Goal: Information Seeking & Learning: Find specific page/section

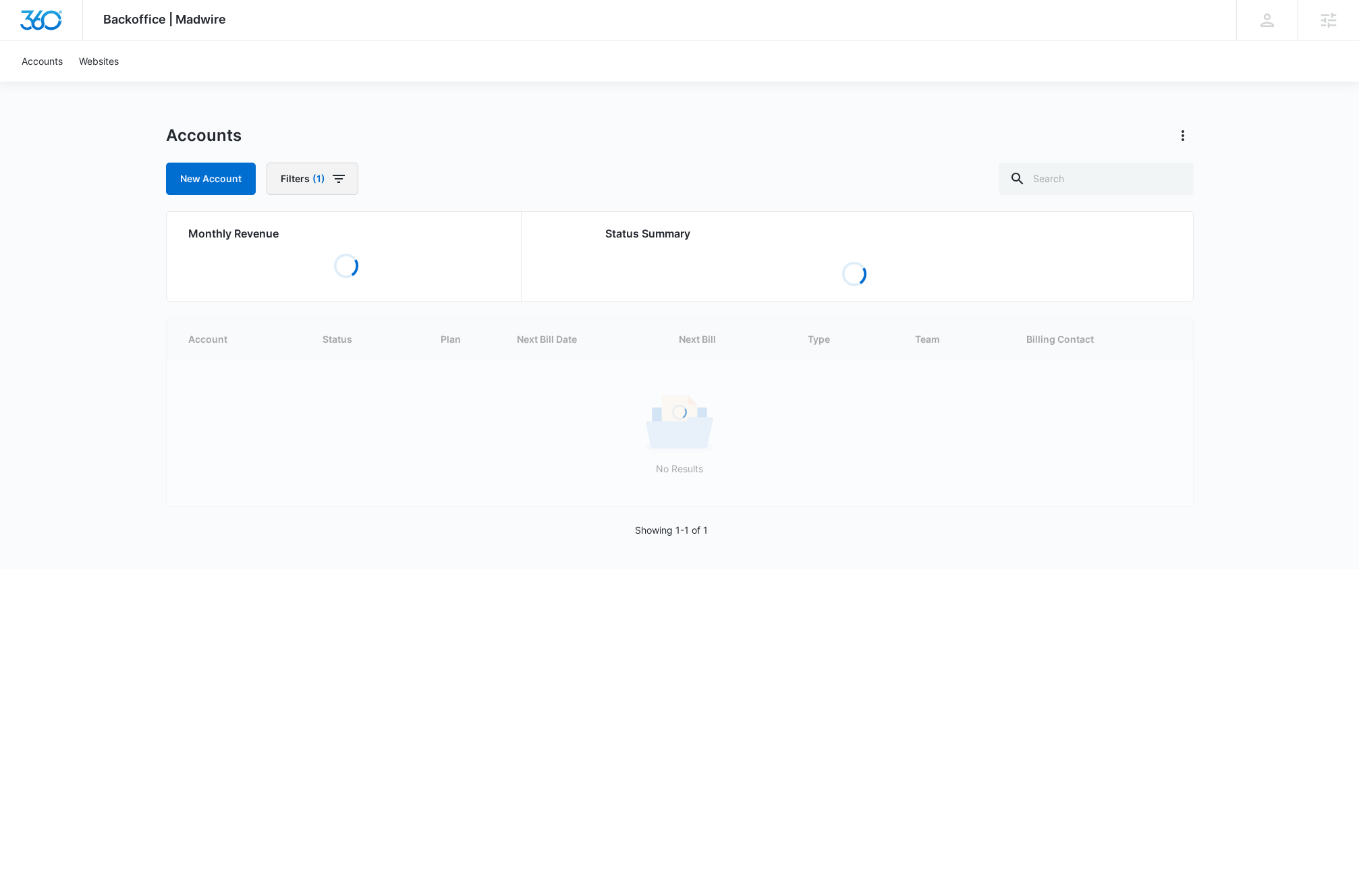
click at [294, 178] on button "Filters (1)" at bounding box center [313, 179] width 92 height 32
click at [355, 333] on p "Assigned Employees" at bounding box center [328, 334] width 91 height 14
click at [420, 334] on icon "Show Assigned Employees filters" at bounding box center [427, 333] width 17 height 17
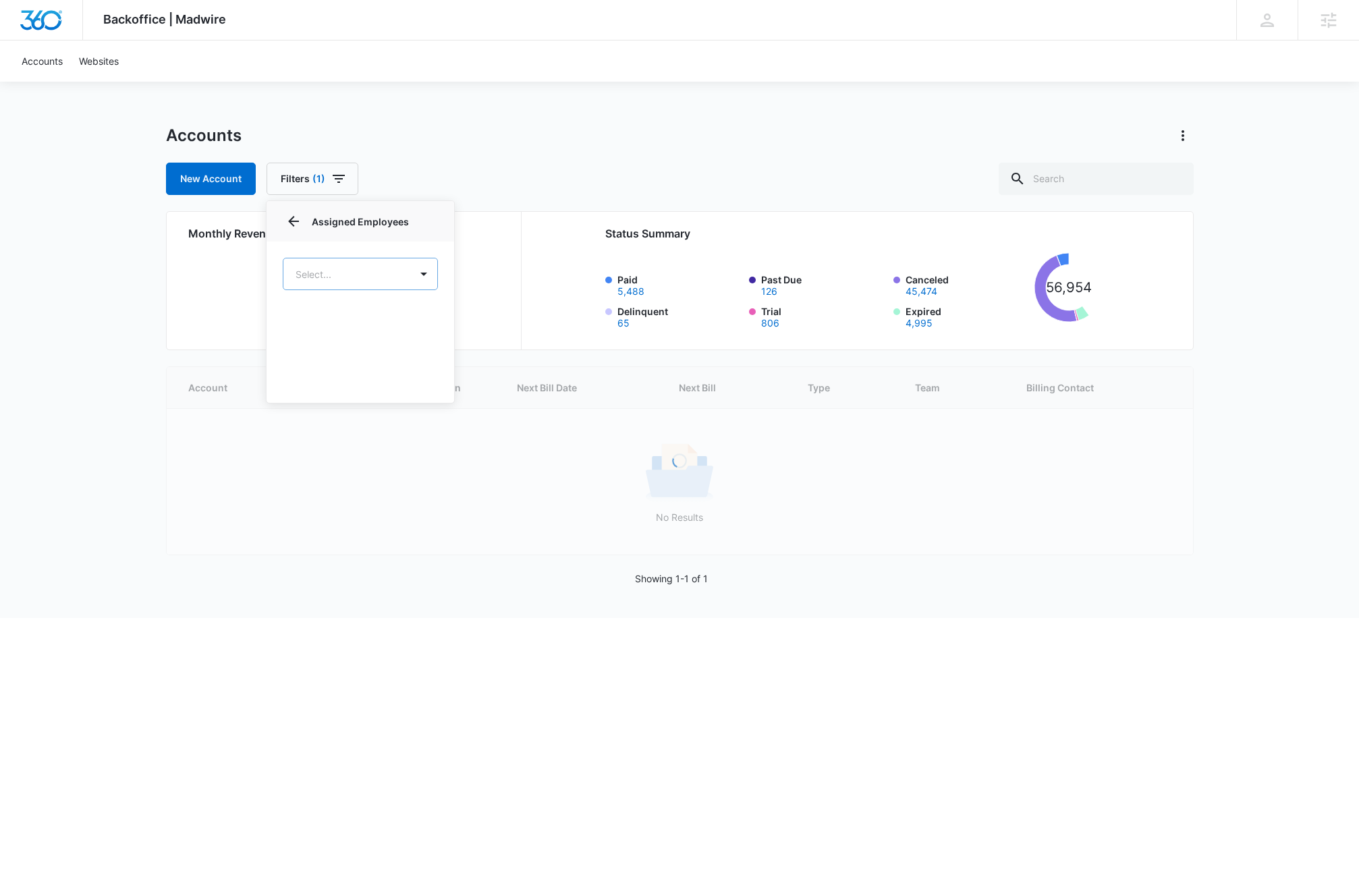
click at [392, 280] on body "Backoffice | Madwire Apps Settings [PERSON_NAME] Bullinger [EMAIL_ADDRESS][PERS…" at bounding box center [679, 309] width 1359 height 618
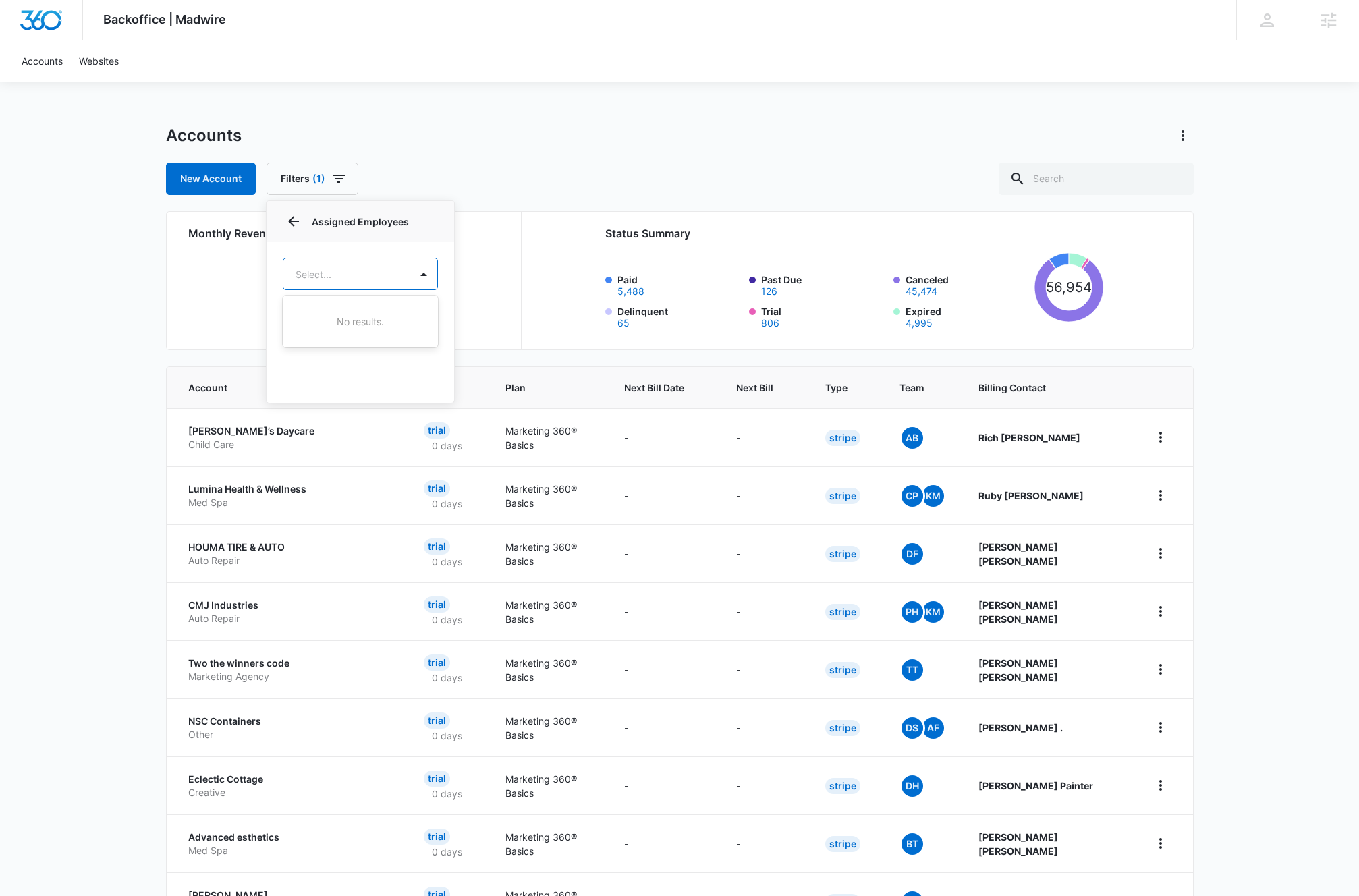
click at [422, 274] on div at bounding box center [679, 448] width 1359 height 896
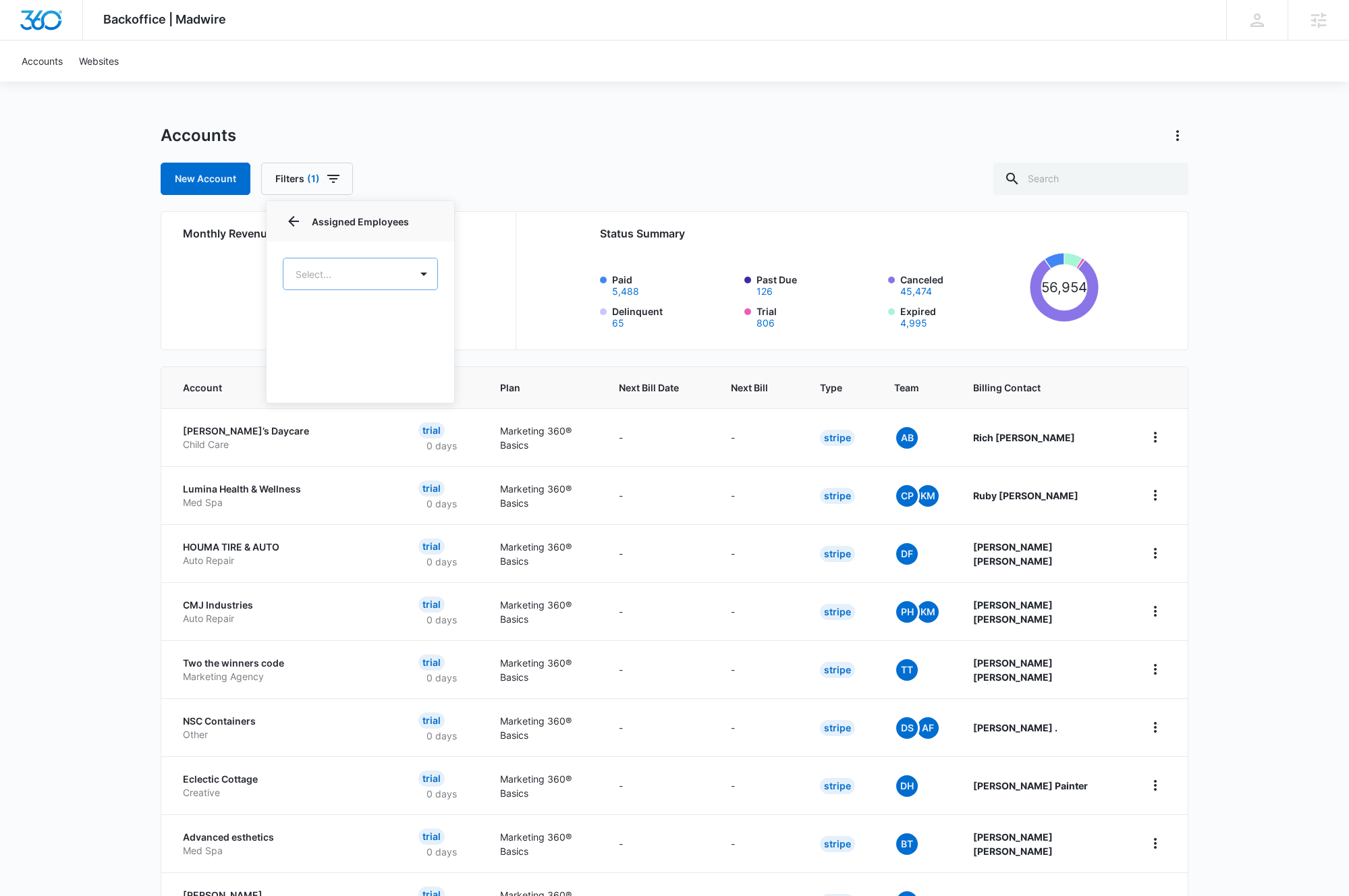
click at [341, 273] on body "Backoffice | Madwire Apps Settings [PERSON_NAME] Bullinger [EMAIL_ADDRESS][PERS…" at bounding box center [674, 536] width 1349 height 1073
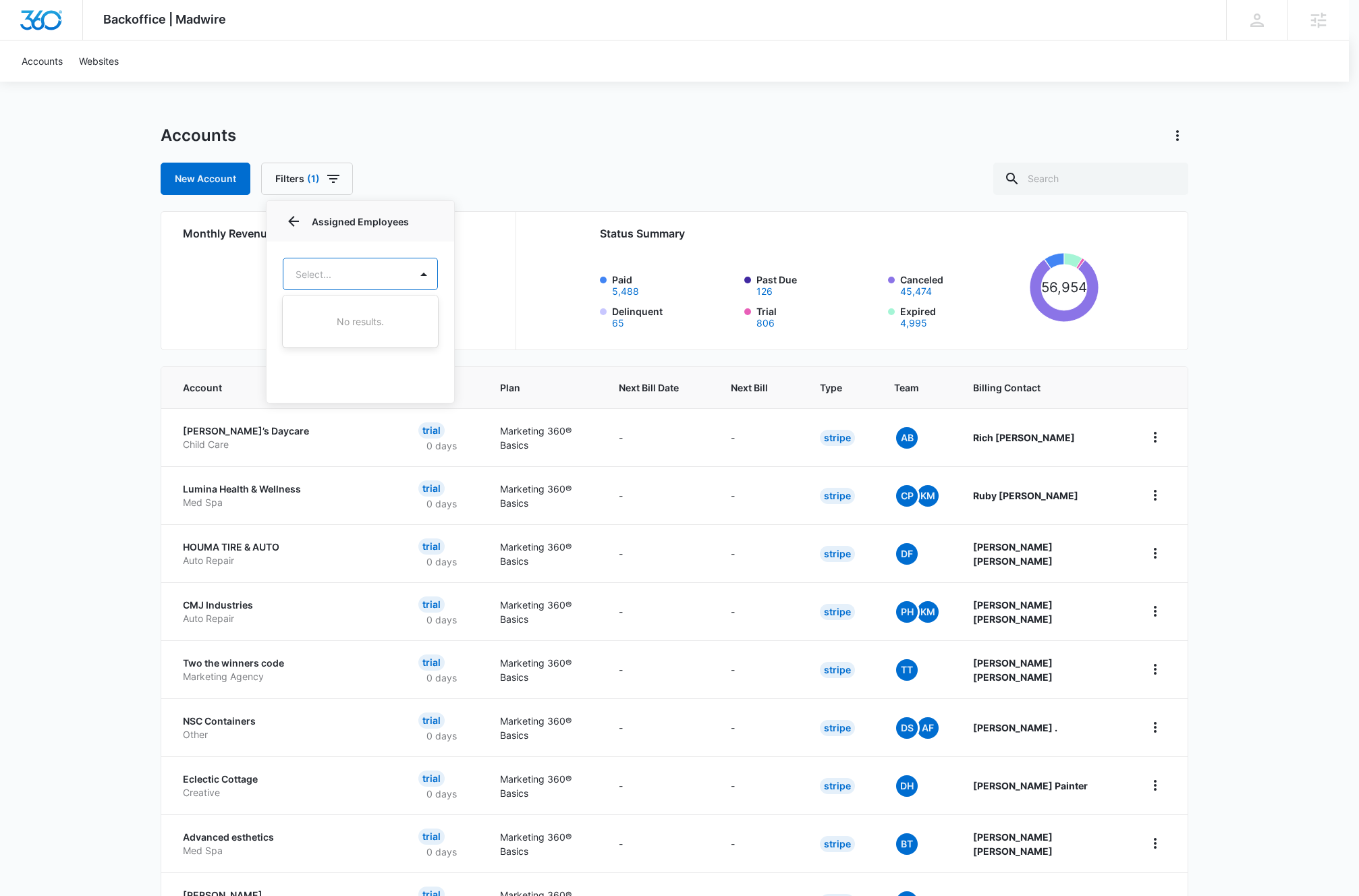
click at [297, 270] on div at bounding box center [679, 448] width 1359 height 896
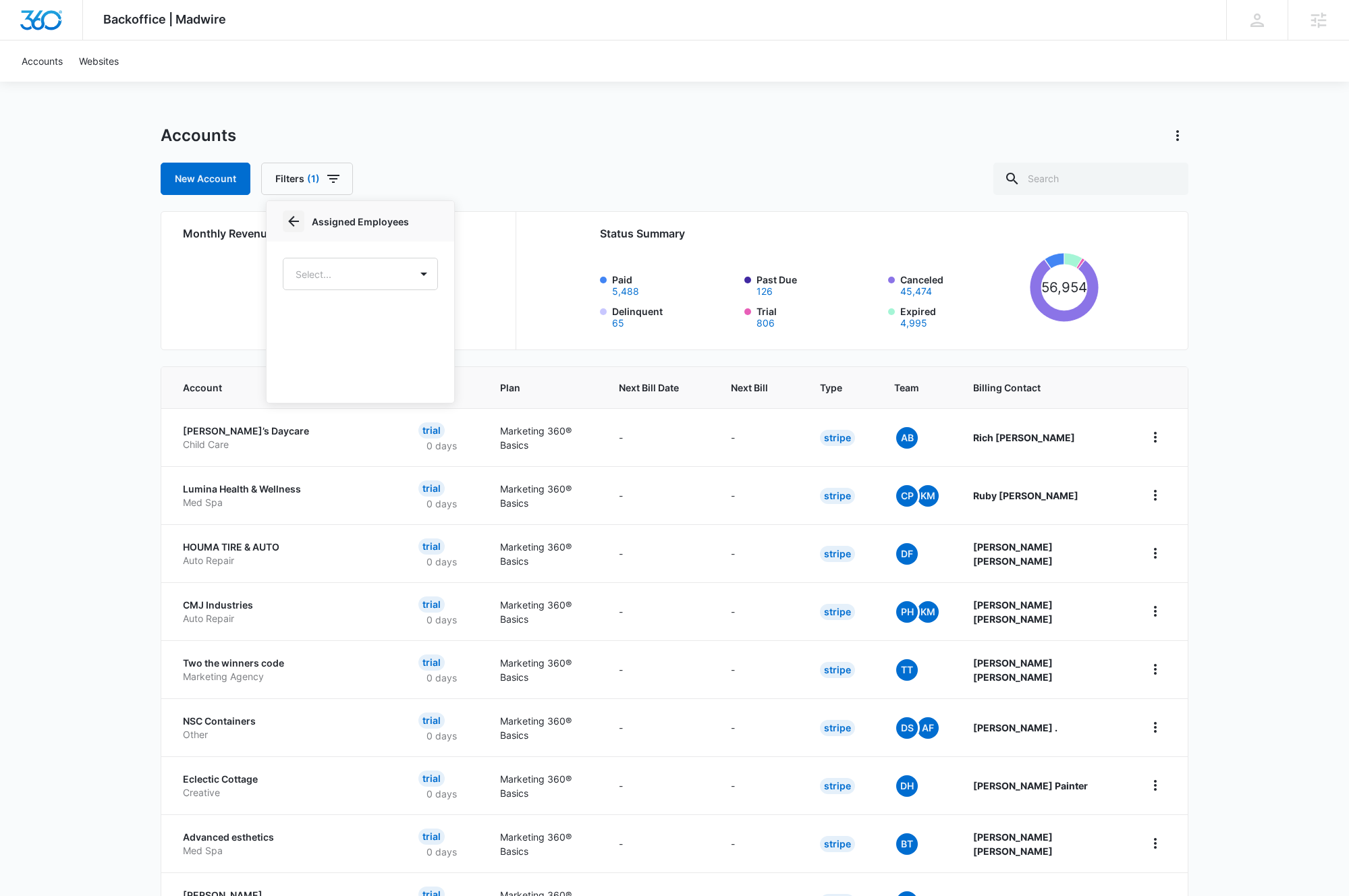
click at [287, 217] on icon "Back" at bounding box center [294, 221] width 17 height 17
click at [299, 327] on p "Assigned Employees" at bounding box center [328, 334] width 91 height 14
click at [296, 331] on p "Assigned Employees" at bounding box center [328, 334] width 91 height 14
click at [297, 332] on p "Assigned Employees" at bounding box center [328, 334] width 91 height 14
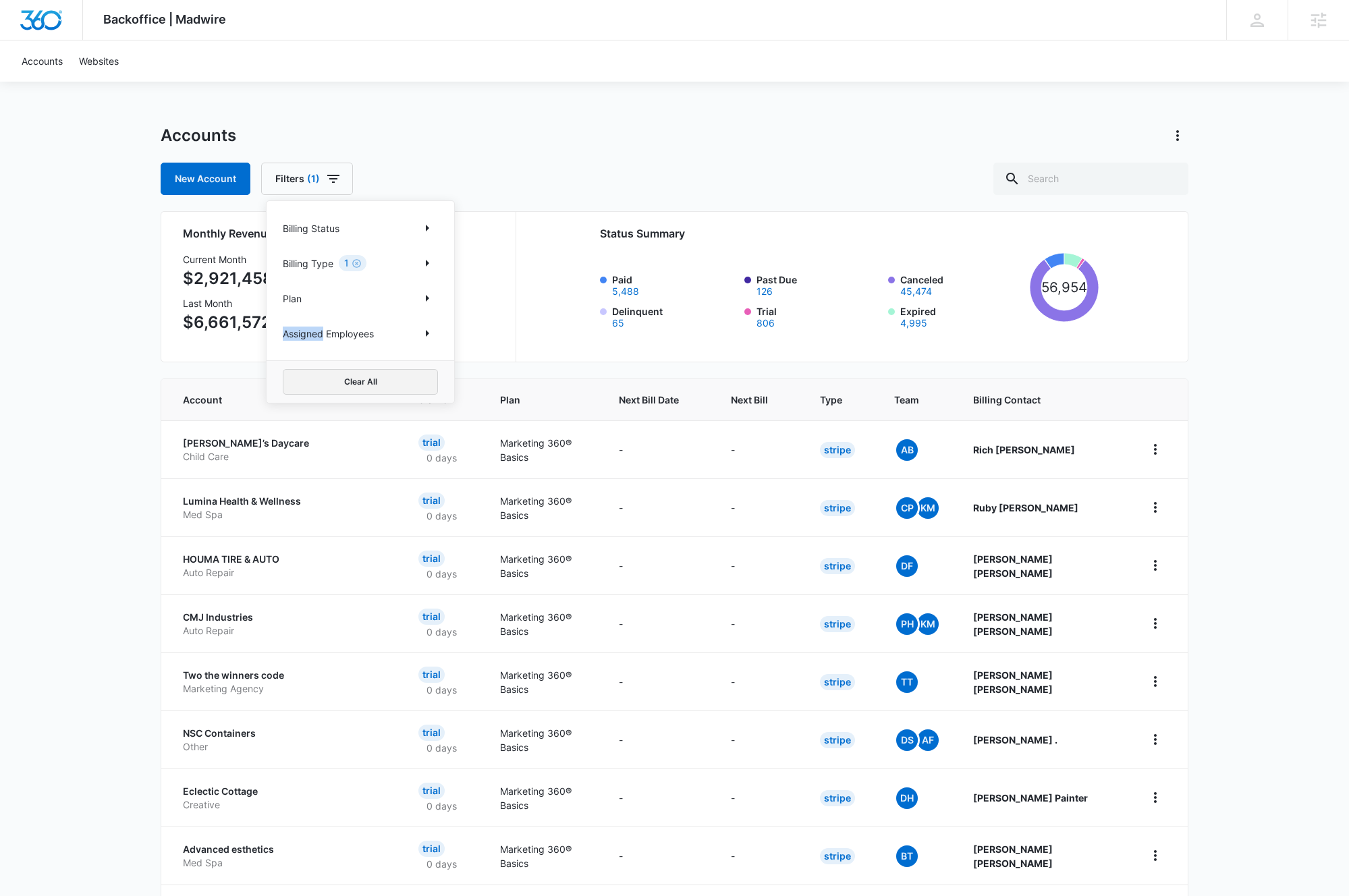
click at [395, 375] on button "Clear All" at bounding box center [360, 382] width 155 height 26
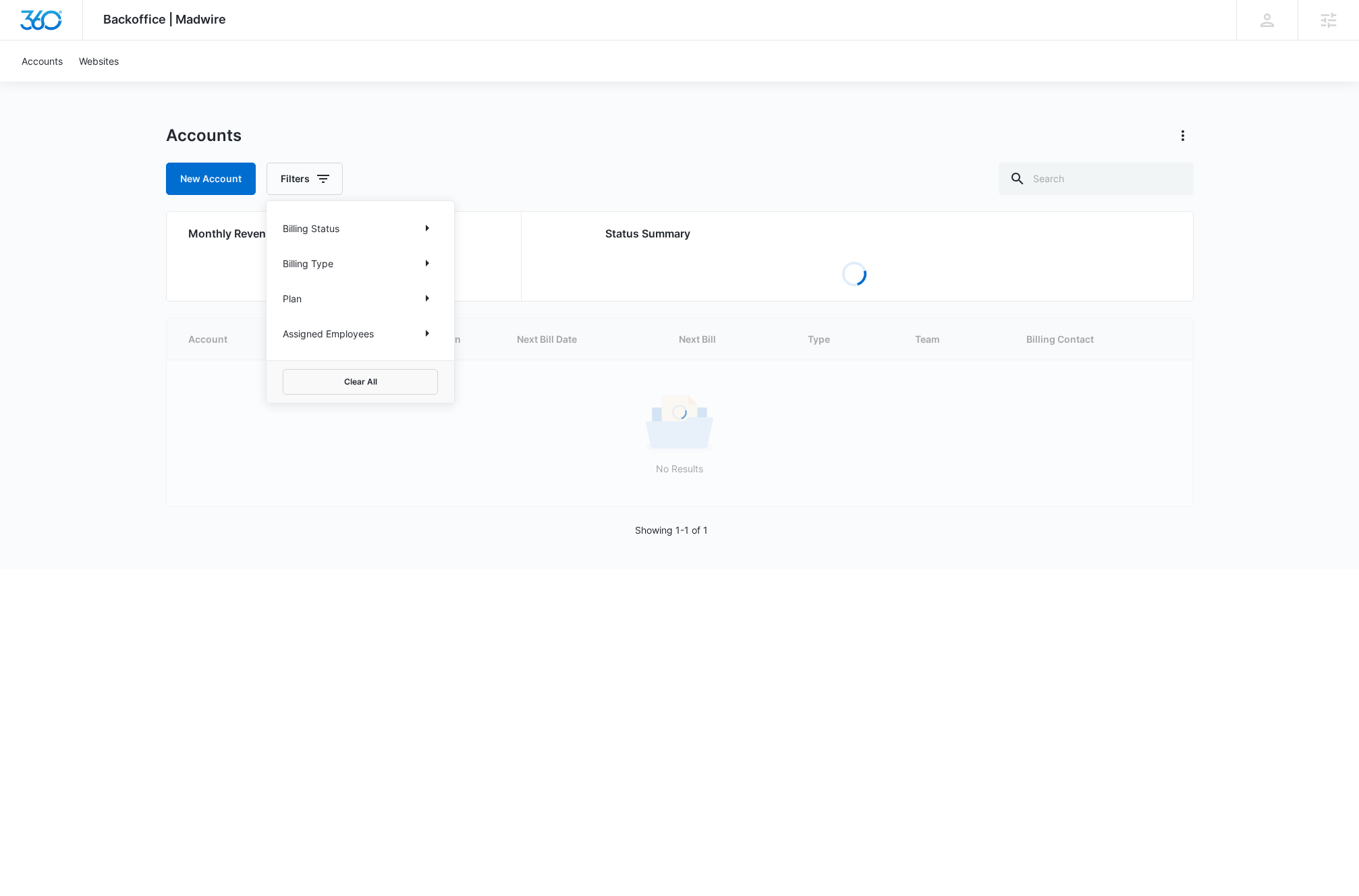
click at [439, 334] on div "Billing Status Billing Type Plan Assigned Employees" at bounding box center [360, 281] width 187 height 159
click at [432, 334] on icon "Show Assigned Employees filters" at bounding box center [427, 333] width 17 height 17
click at [391, 276] on body "Backoffice | Madwire Apps Settings [PERSON_NAME] Bullinger [EMAIL_ADDRESS][PERS…" at bounding box center [679, 285] width 1359 height 569
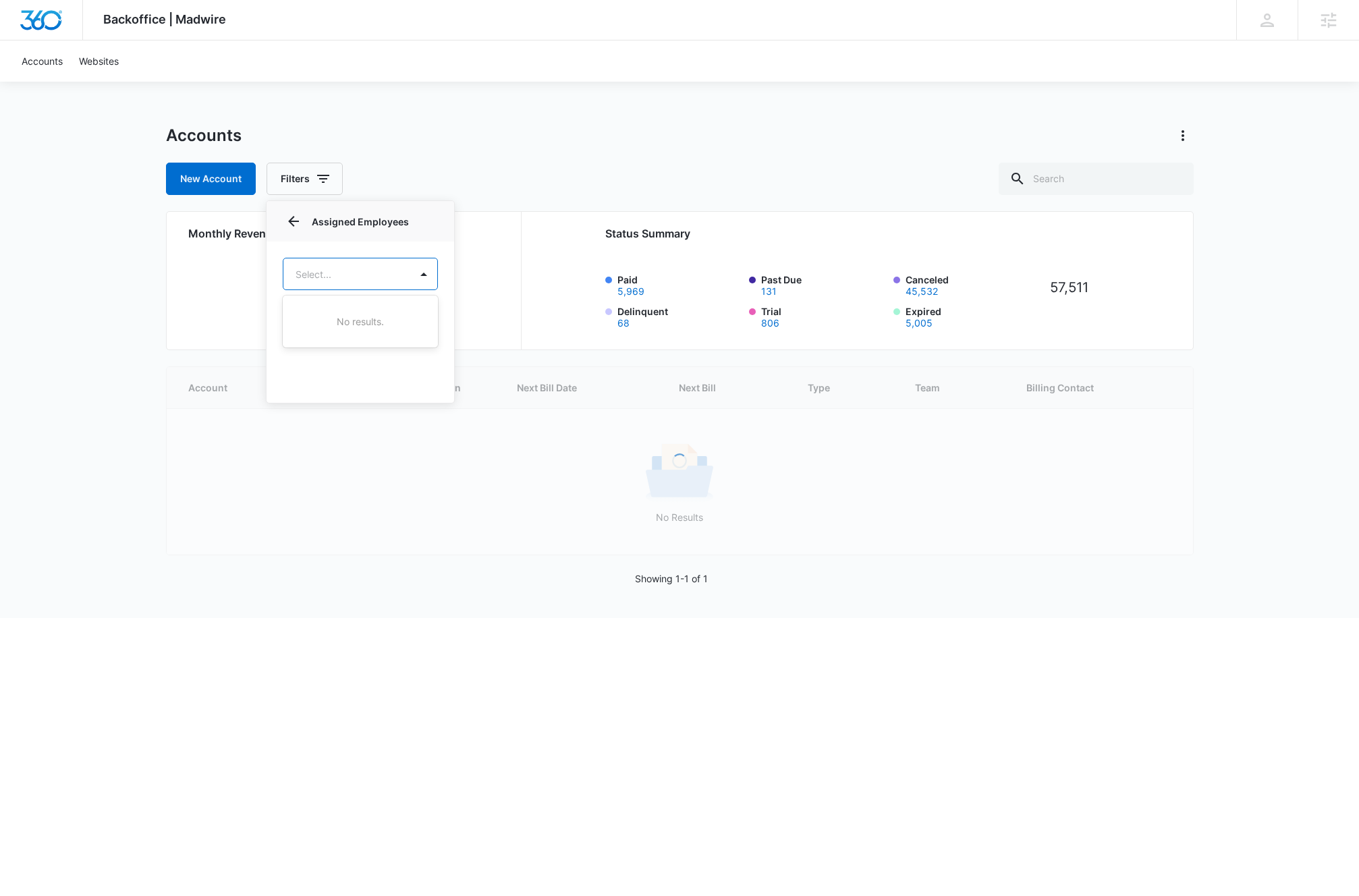
click at [294, 226] on div at bounding box center [679, 448] width 1359 height 896
click at [321, 174] on icon "button" at bounding box center [323, 179] width 17 height 17
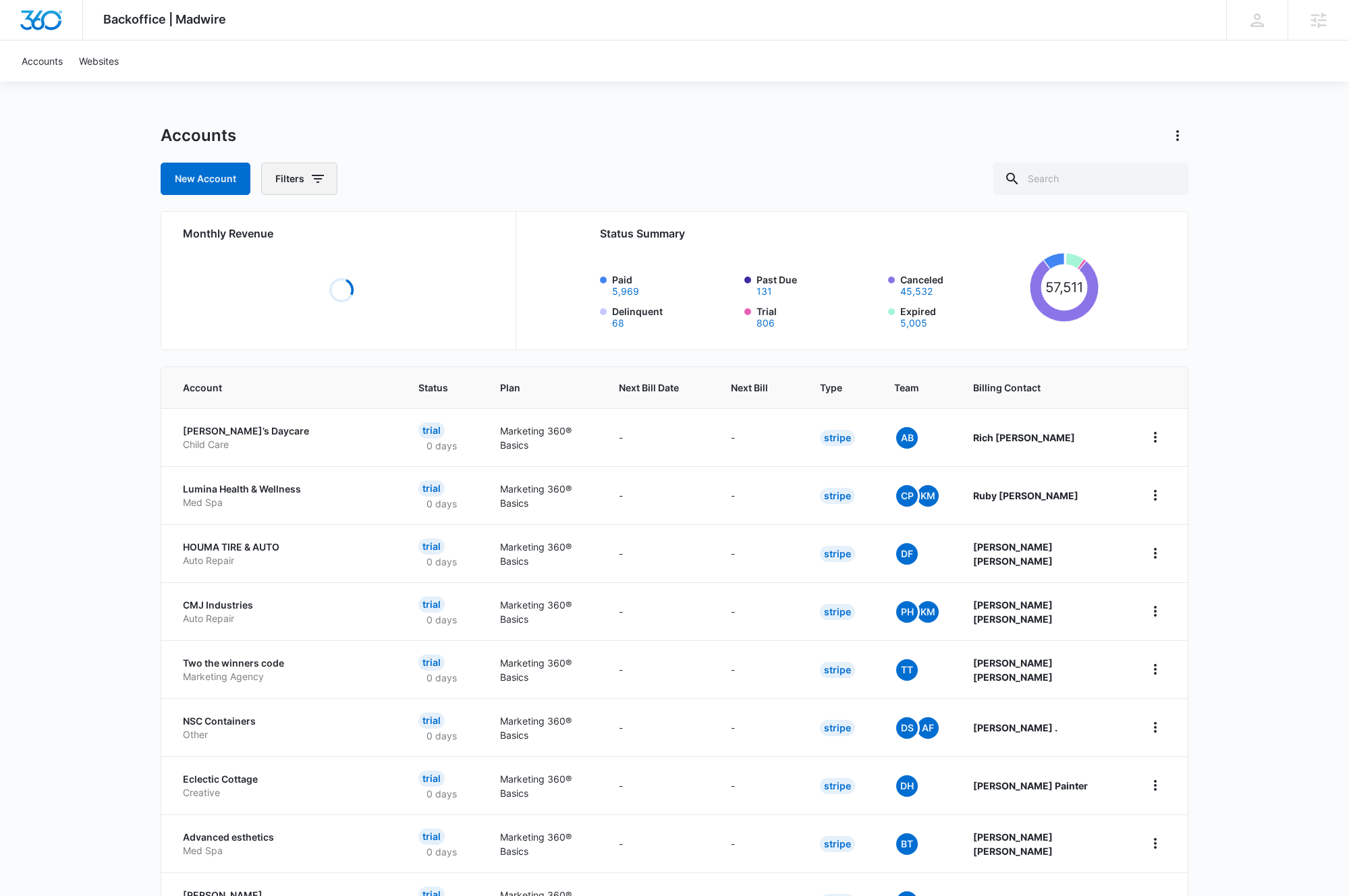
click at [317, 173] on icon "button" at bounding box center [318, 179] width 17 height 17
click at [413, 256] on button "Show Billing Type filters" at bounding box center [422, 263] width 22 height 22
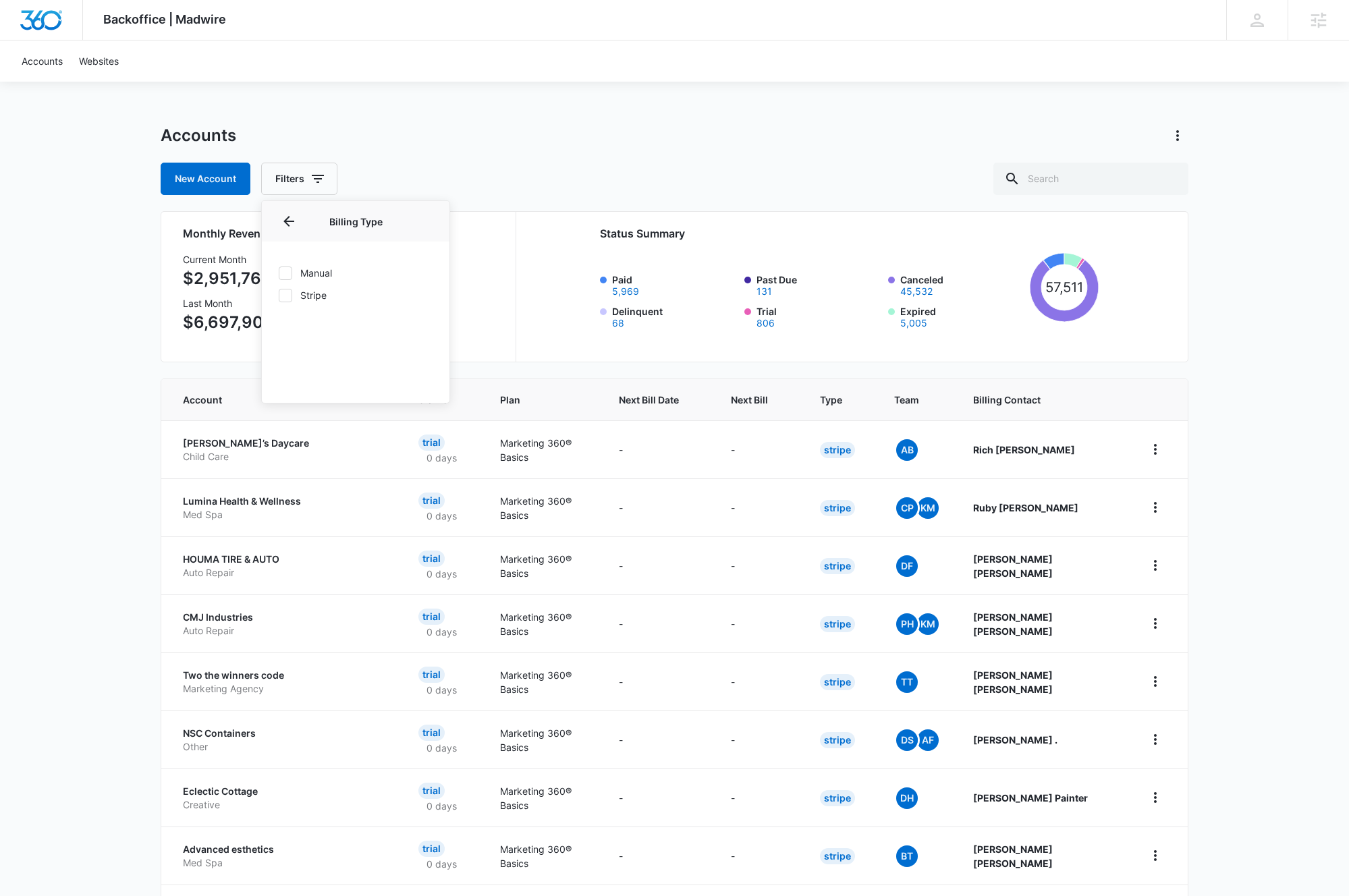
click at [284, 294] on icon at bounding box center [286, 295] width 12 height 12
click at [279, 294] on input "Stripe" at bounding box center [278, 294] width 1 height 1
checkbox input "true"
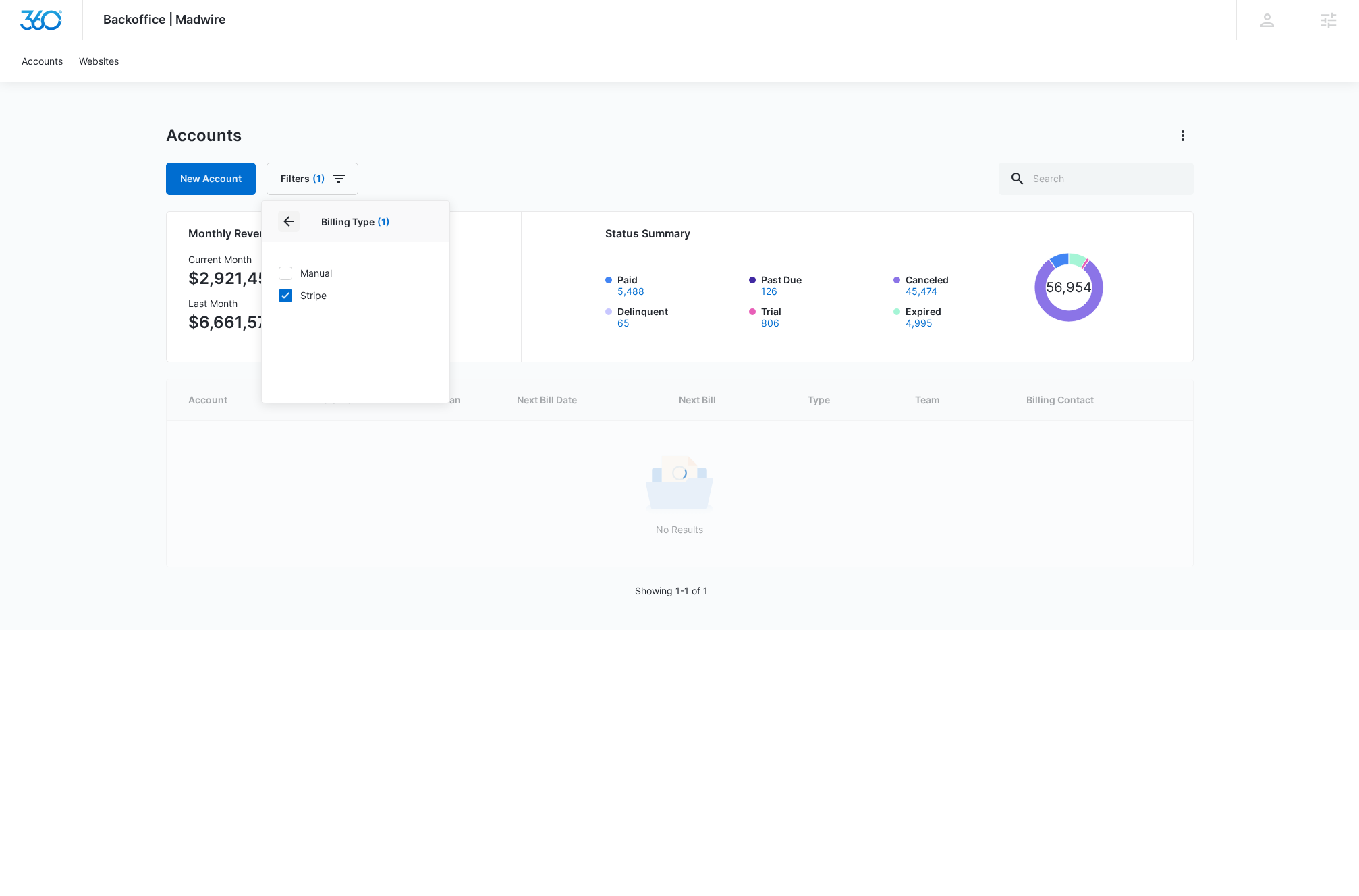
click at [287, 217] on icon "Back" at bounding box center [288, 221] width 17 height 17
click at [418, 298] on icon "Show Plan filters" at bounding box center [422, 298] width 17 height 17
click at [280, 217] on button "Back" at bounding box center [288, 222] width 22 height 22
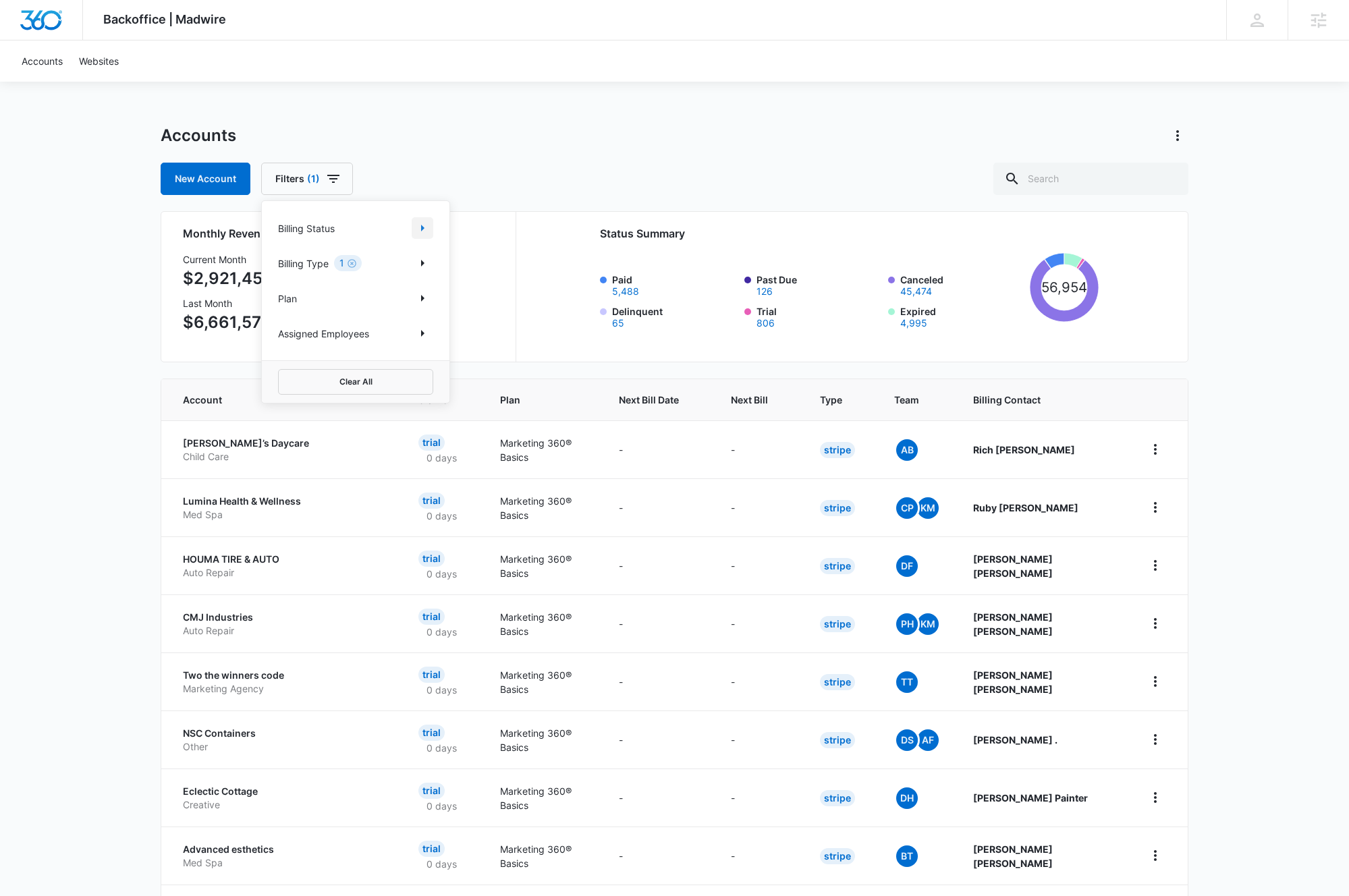
click at [418, 226] on icon "Show Billing Status filters" at bounding box center [422, 228] width 17 height 17
click at [289, 271] on icon at bounding box center [286, 273] width 12 height 12
click at [279, 273] on input "Paid" at bounding box center [278, 273] width 1 height 1
checkbox input "true"
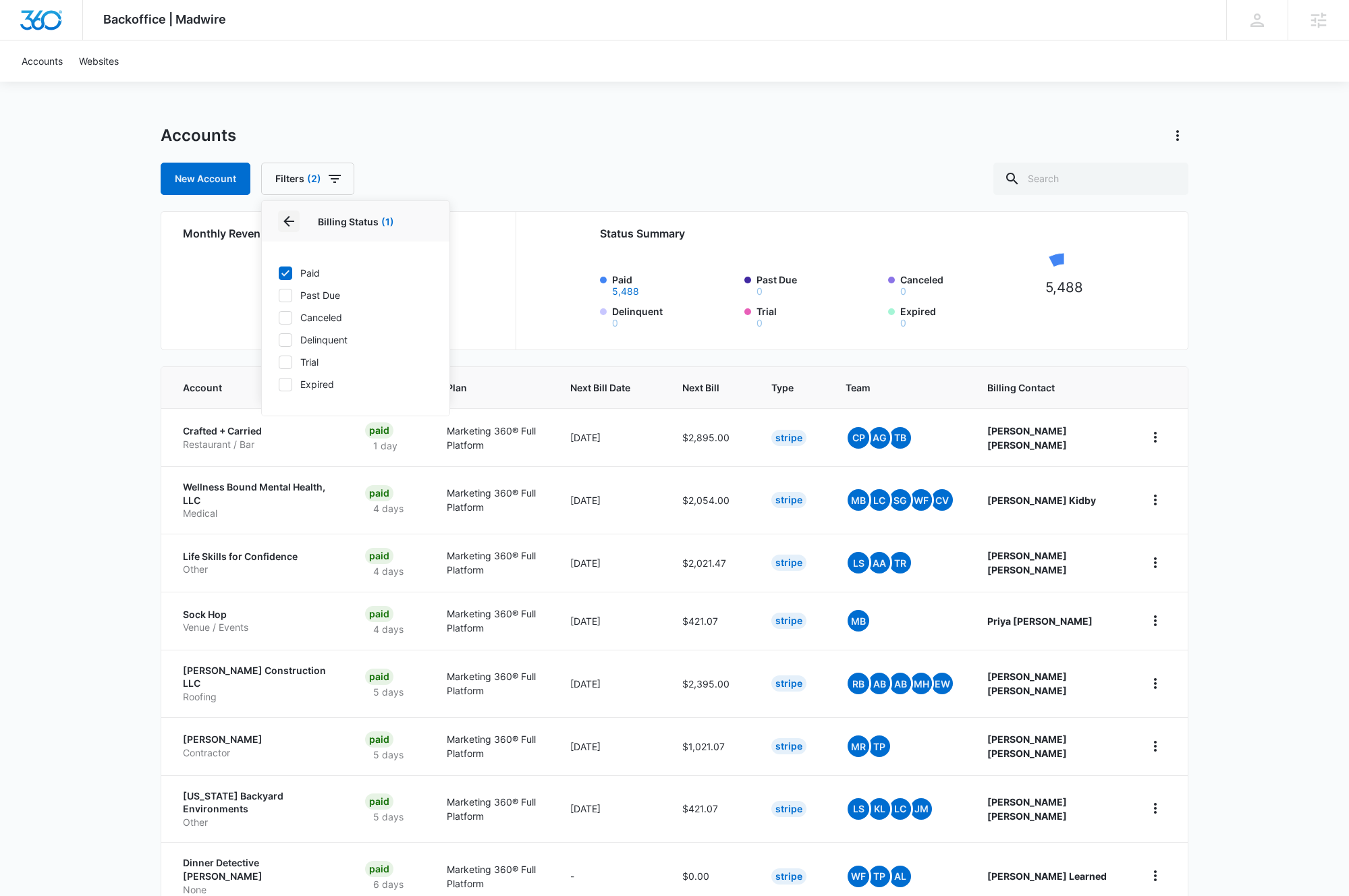
click at [284, 219] on icon "Back" at bounding box center [289, 221] width 17 height 17
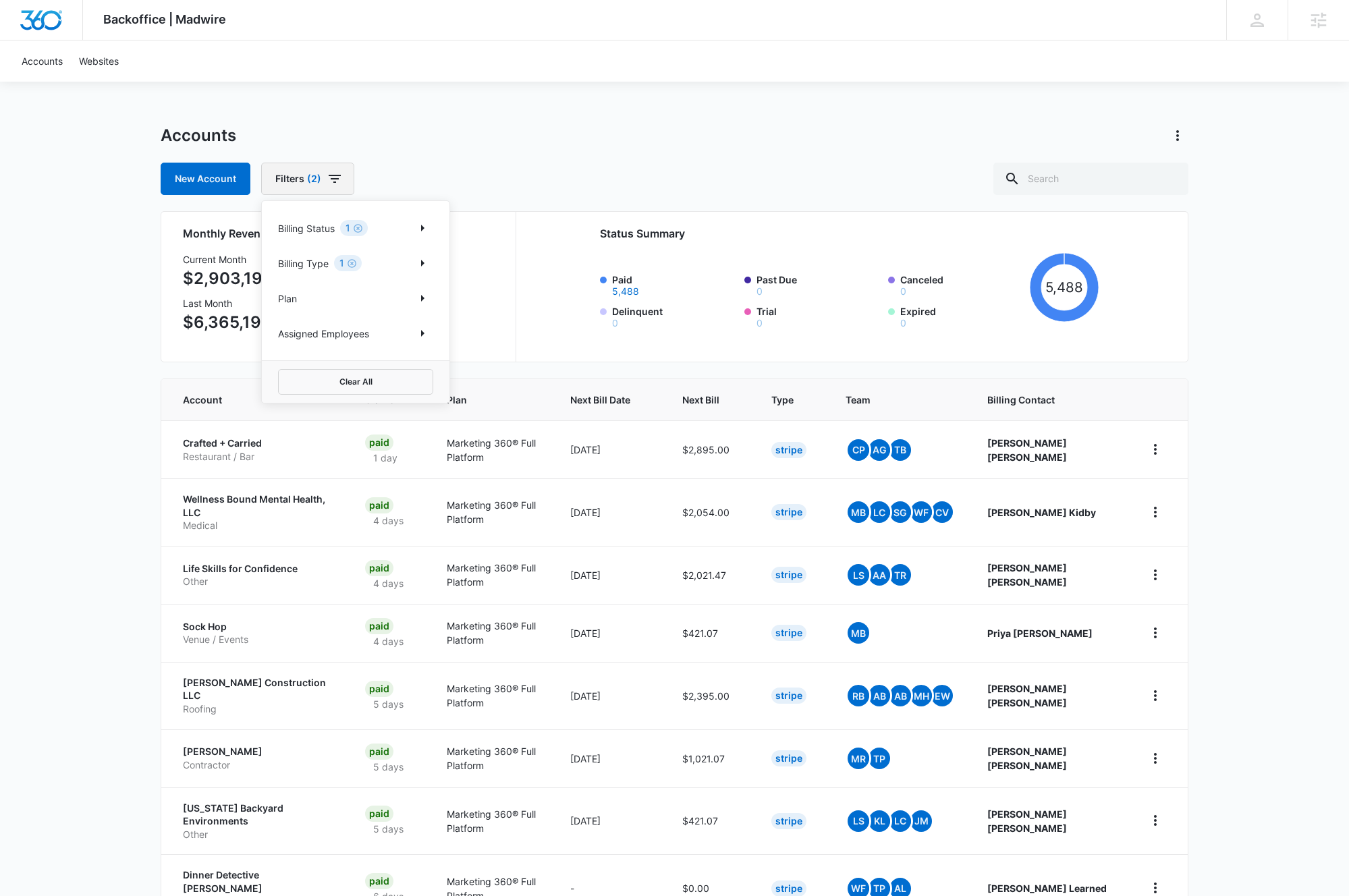
click at [336, 178] on icon "button" at bounding box center [335, 179] width 17 height 17
click at [332, 179] on icon "button" at bounding box center [335, 179] width 12 height 8
click at [430, 332] on icon "Show Assigned Employees filters" at bounding box center [422, 333] width 17 height 17
click at [339, 289] on body "Backoffice | Madwire Apps Settings [PERSON_NAME] Bullinger [EMAIL_ADDRESS][PERS…" at bounding box center [674, 560] width 1349 height 1122
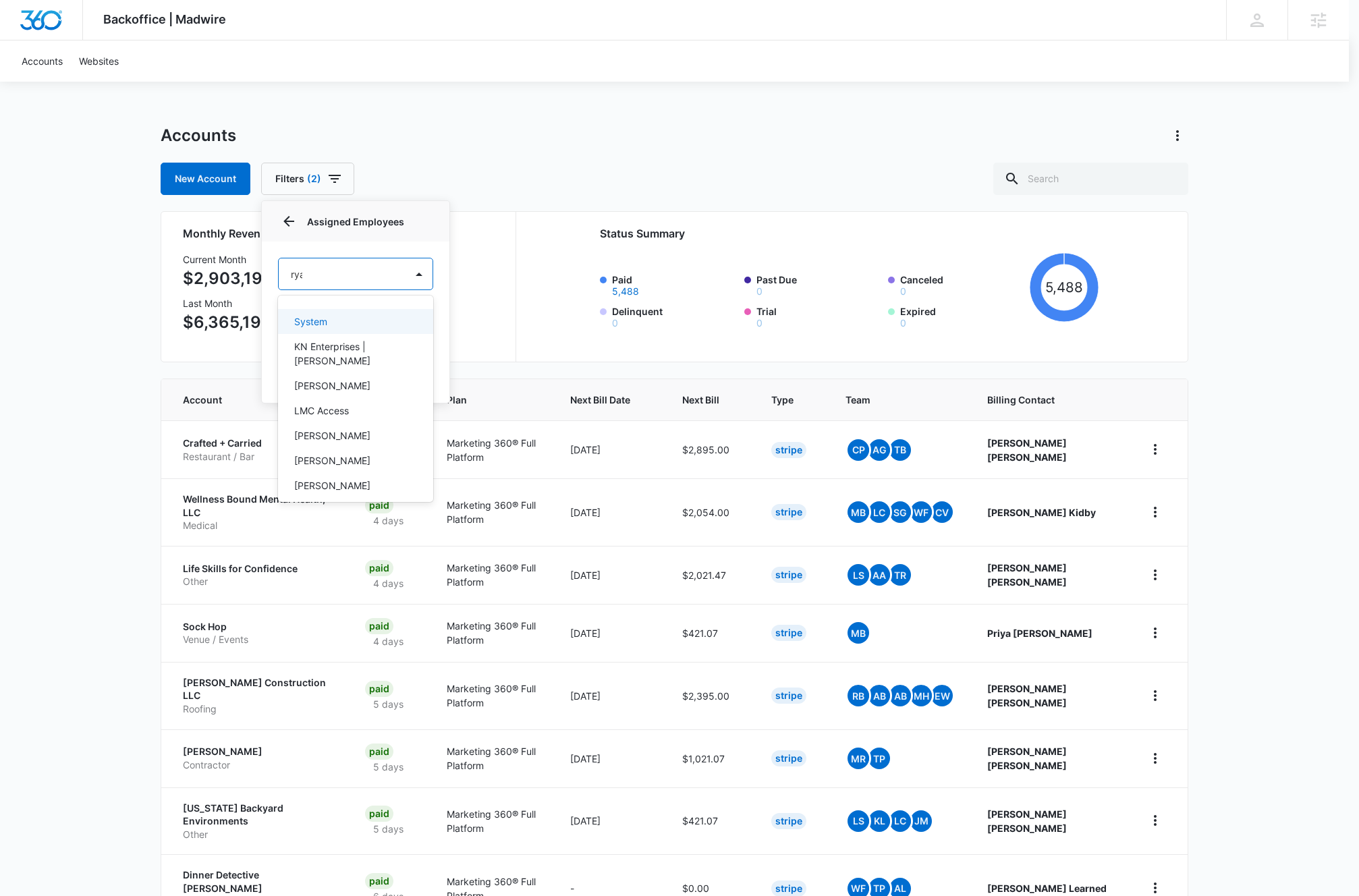
type input "[PERSON_NAME]"
click at [371, 328] on div "[PERSON_NAME]" at bounding box center [354, 321] width 120 height 14
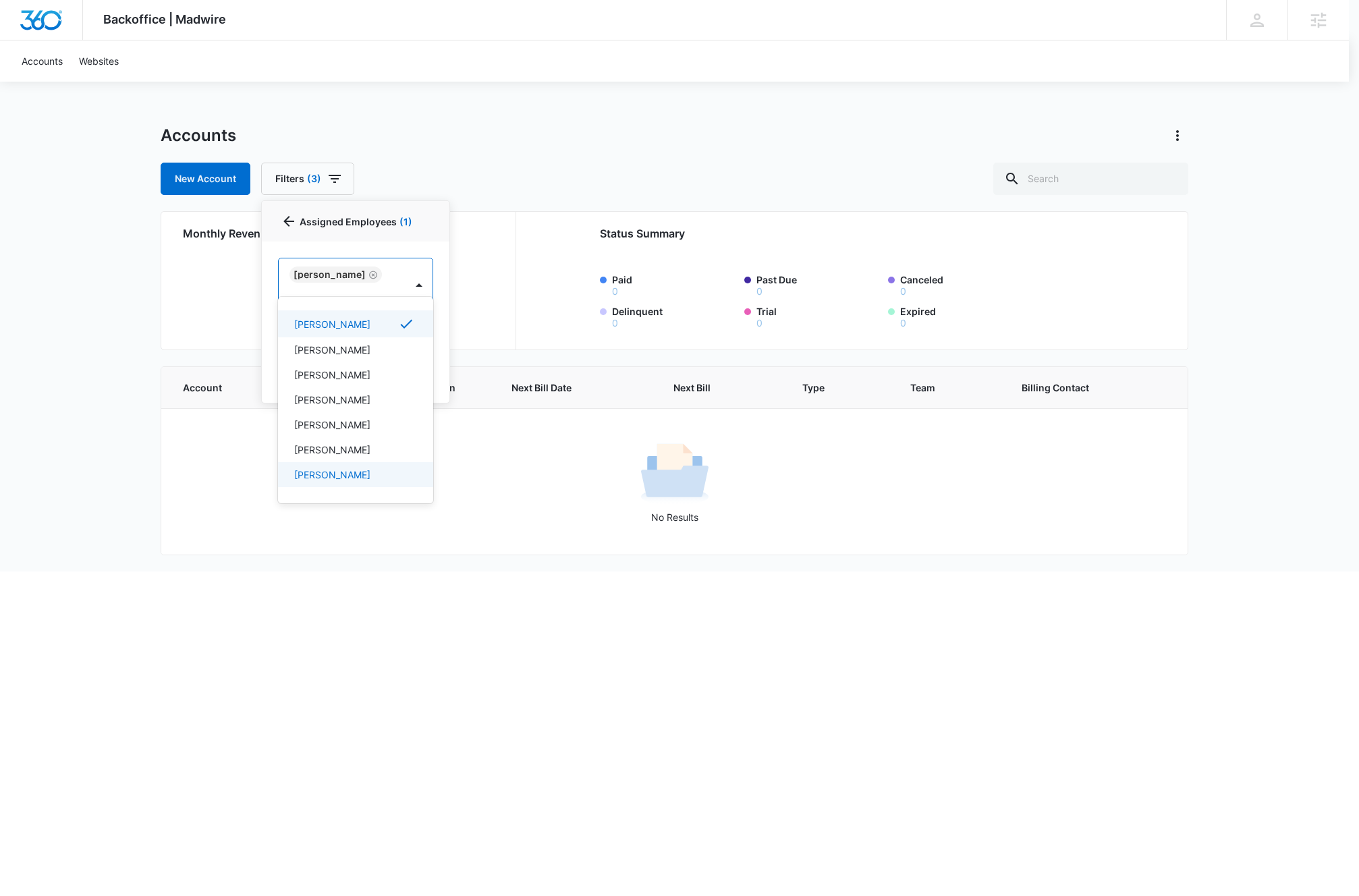
click at [84, 366] on div at bounding box center [679, 448] width 1359 height 896
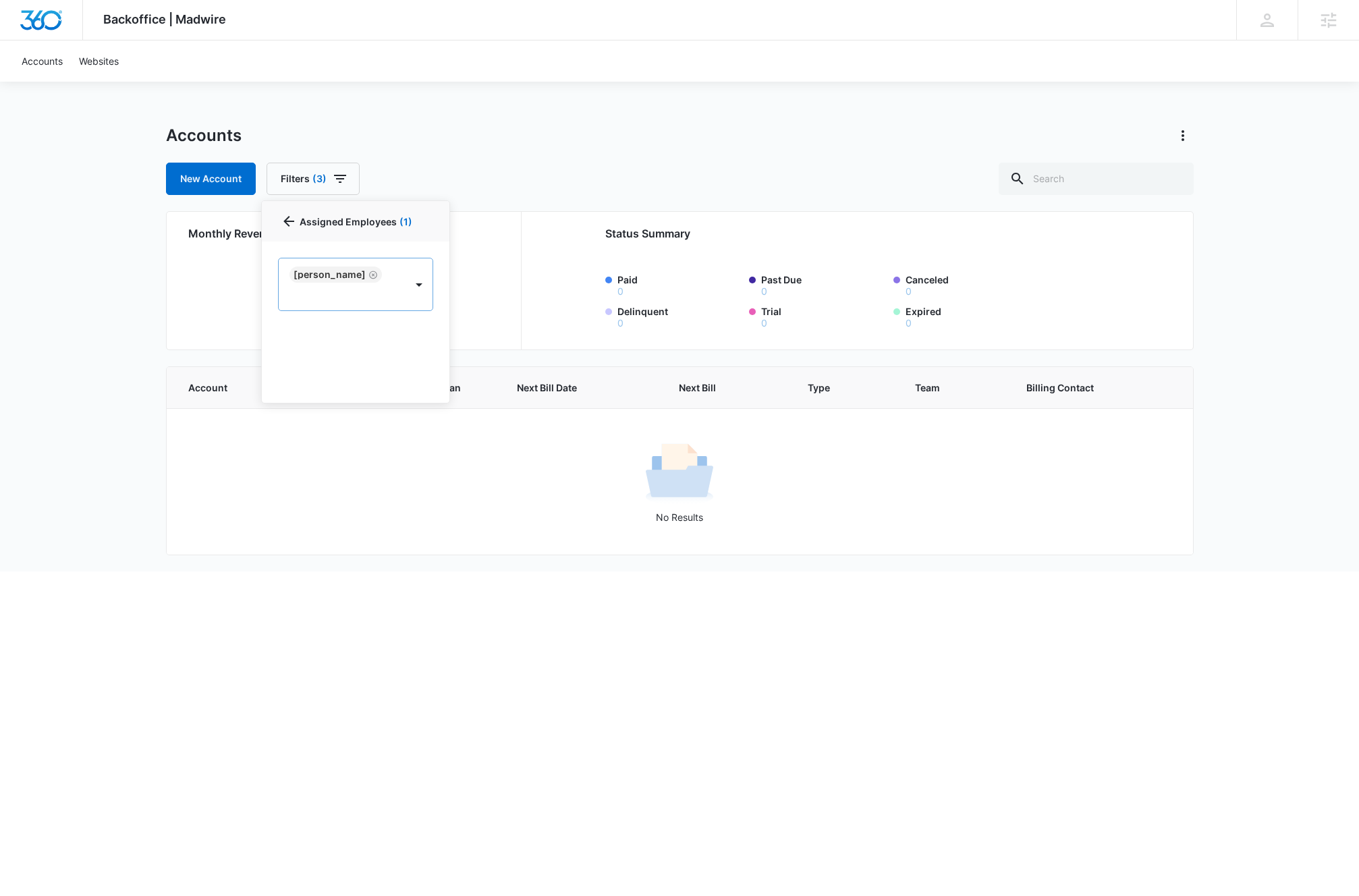
click at [368, 278] on icon "Remove Ryan Bullinger" at bounding box center [373, 275] width 10 height 10
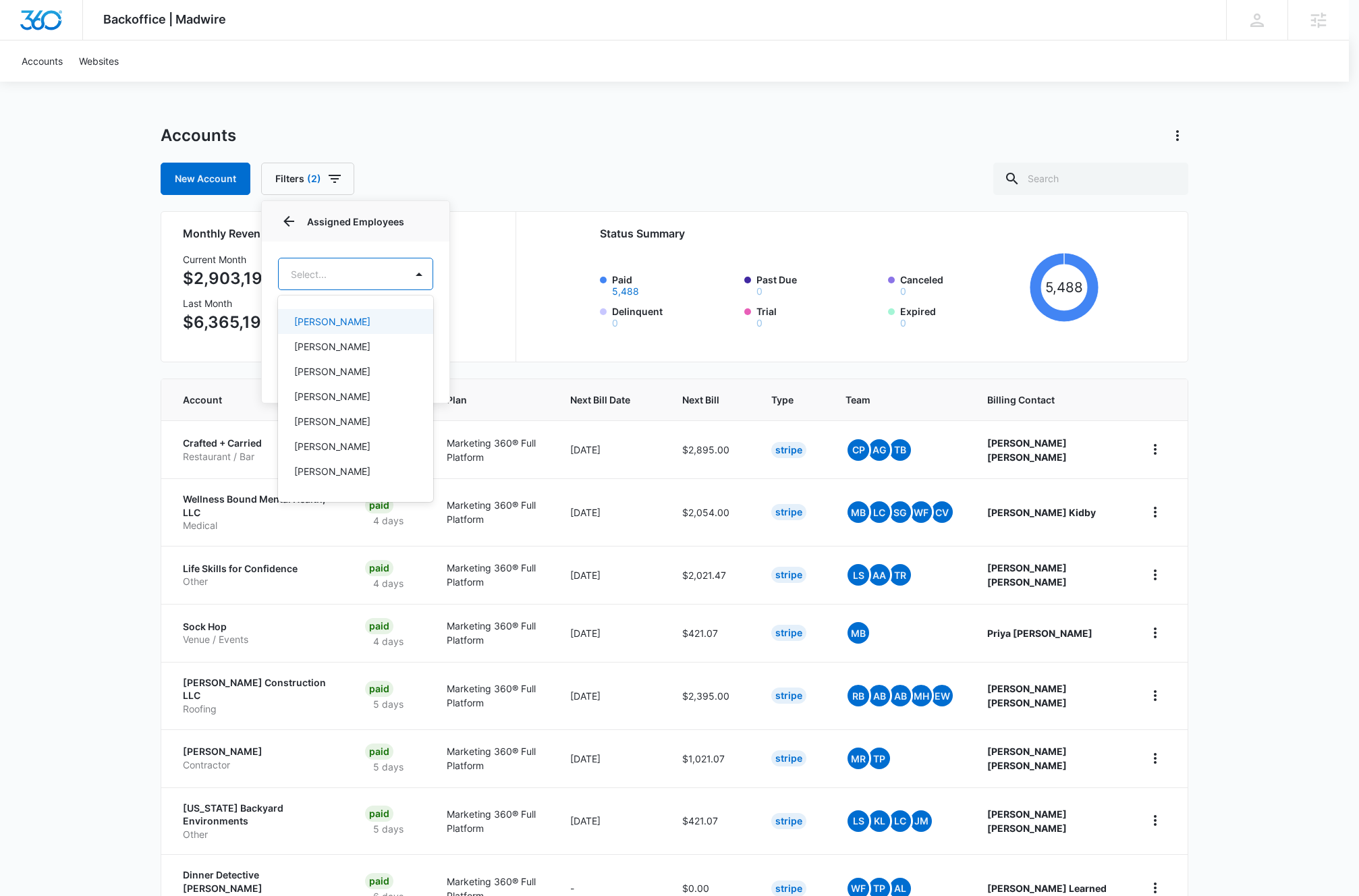
click at [377, 276] on body "Backoffice | Madwire Apps Settings [PERSON_NAME] Bullinger [EMAIL_ADDRESS][PERS…" at bounding box center [679, 560] width 1359 height 1122
type input "[PERSON_NAME]"
click at [348, 320] on p "[PERSON_NAME]" at bounding box center [333, 321] width 77 height 14
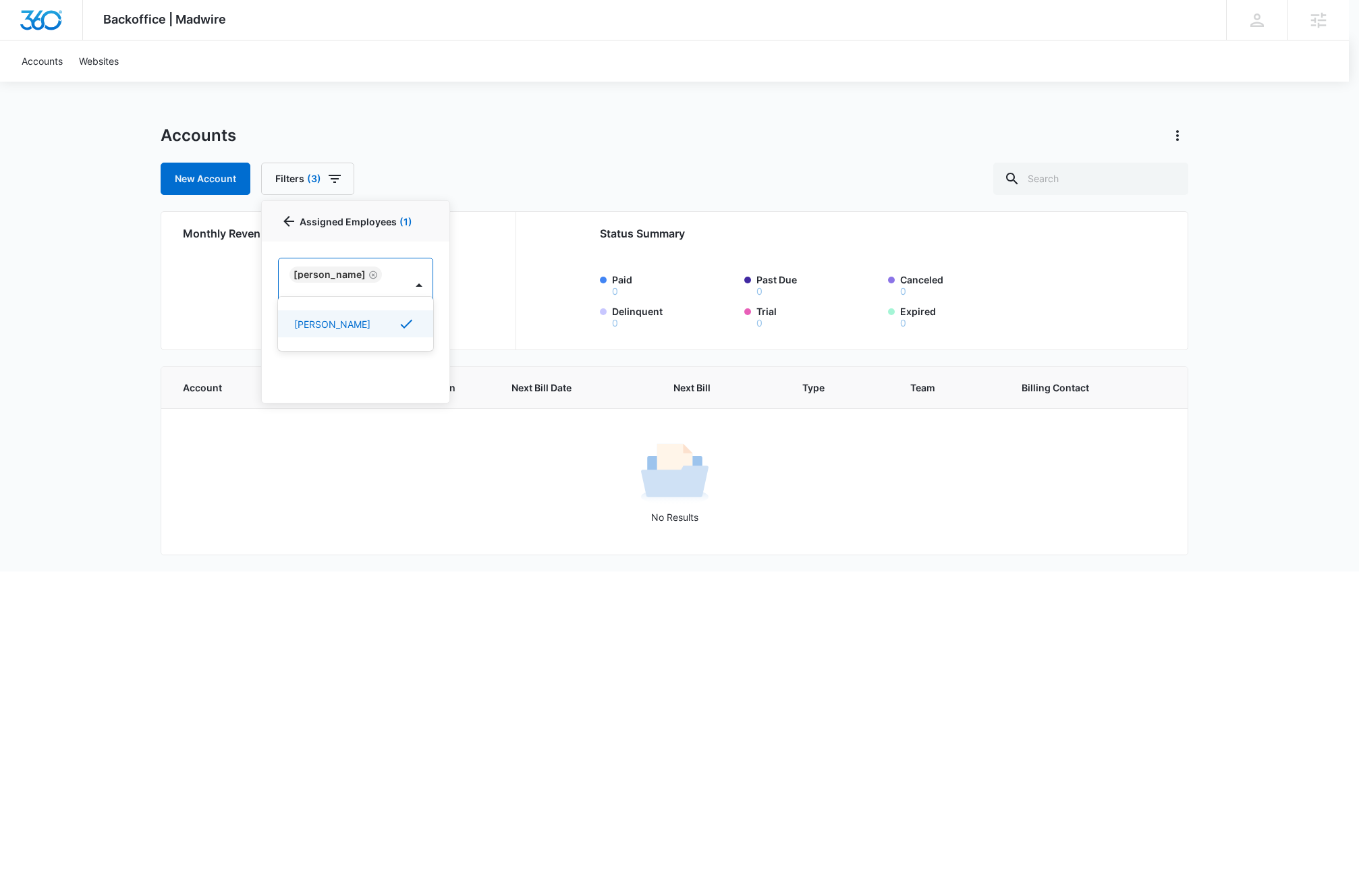
click at [340, 172] on div at bounding box center [679, 448] width 1359 height 896
click at [332, 178] on icon "button" at bounding box center [340, 179] width 17 height 17
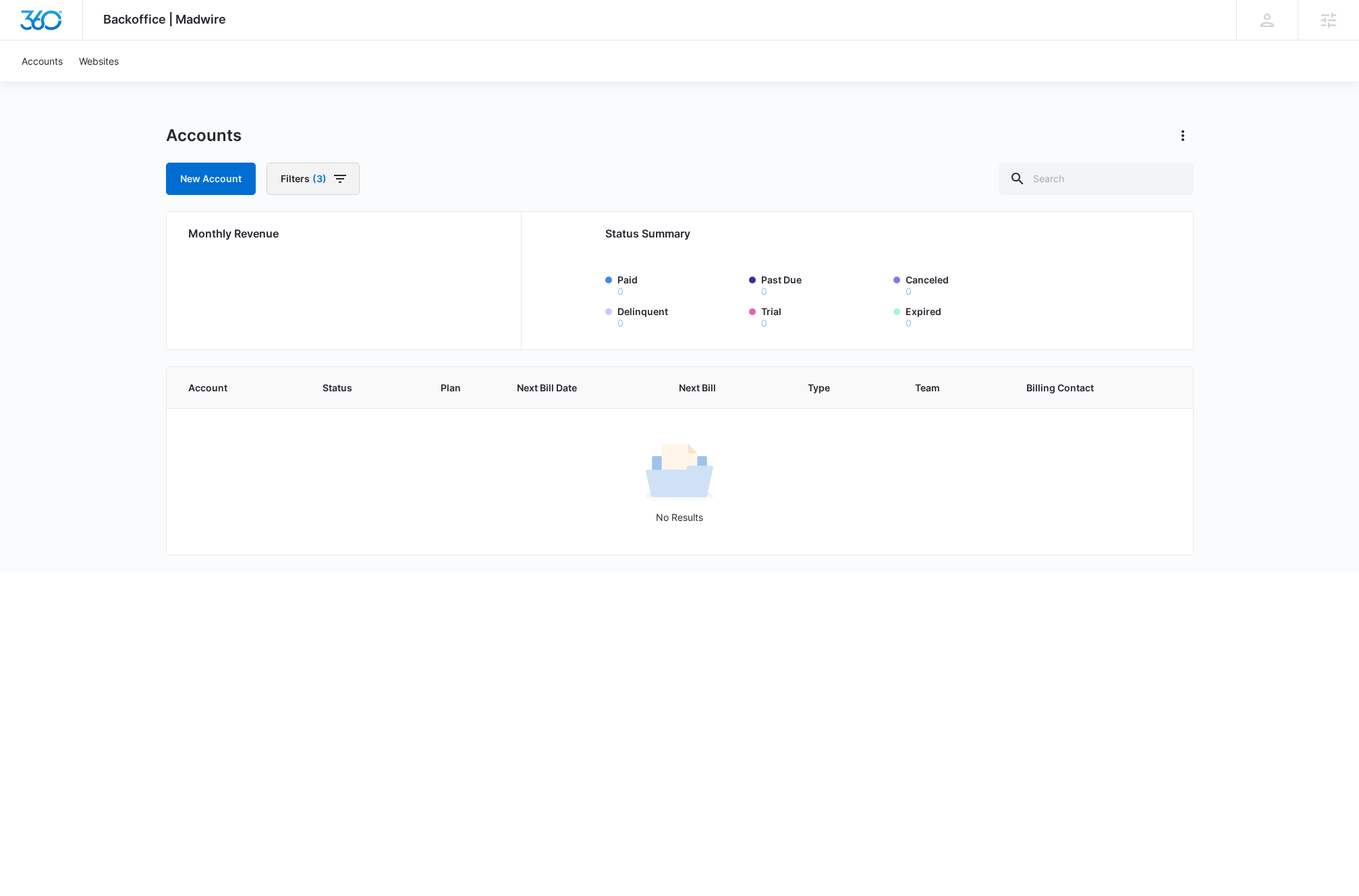
click at [320, 185] on button "Filters (3)" at bounding box center [313, 179] width 93 height 32
click at [357, 260] on icon "Clear" at bounding box center [356, 263] width 10 height 10
click at [365, 229] on icon "Clear" at bounding box center [362, 229] width 10 height 10
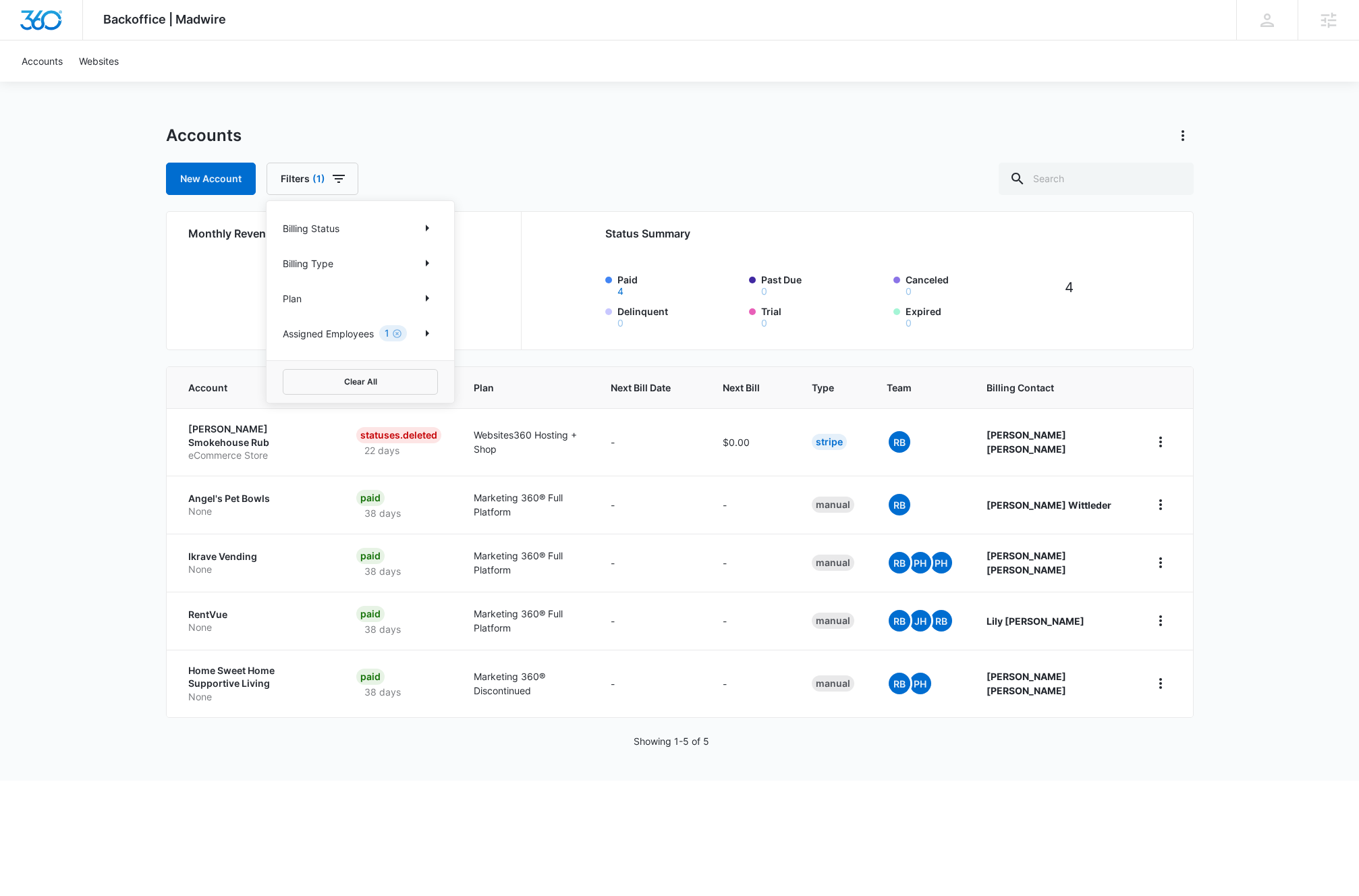
click at [130, 370] on div "Backoffice | Madwire Apps Settings [PERSON_NAME] Bullinger [EMAIL_ADDRESS][PERS…" at bounding box center [679, 390] width 1359 height 780
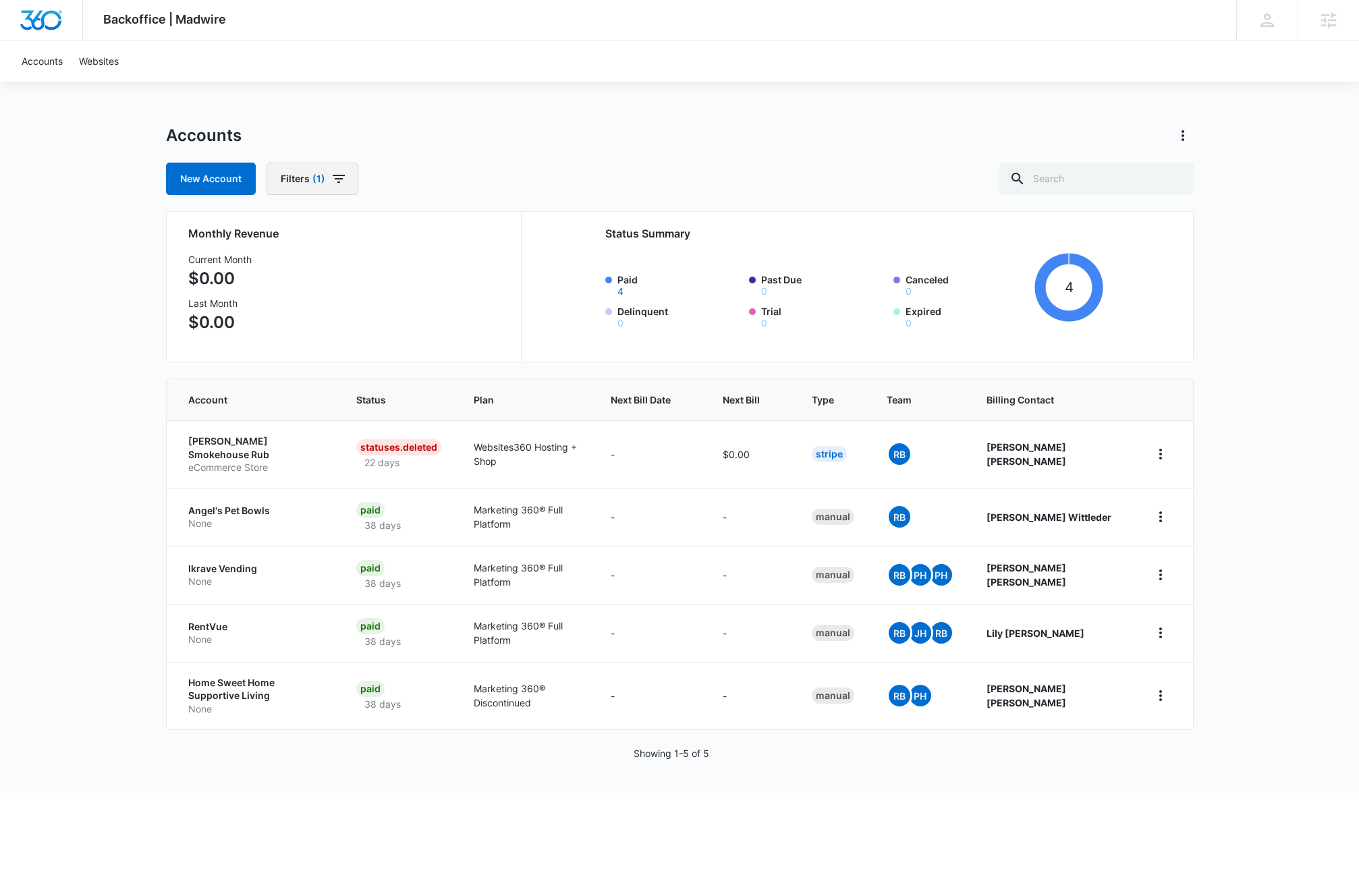
click at [325, 186] on button "Filters (1)" at bounding box center [313, 179] width 92 height 32
click at [424, 296] on icon "Show Plan filters" at bounding box center [427, 298] width 17 height 17
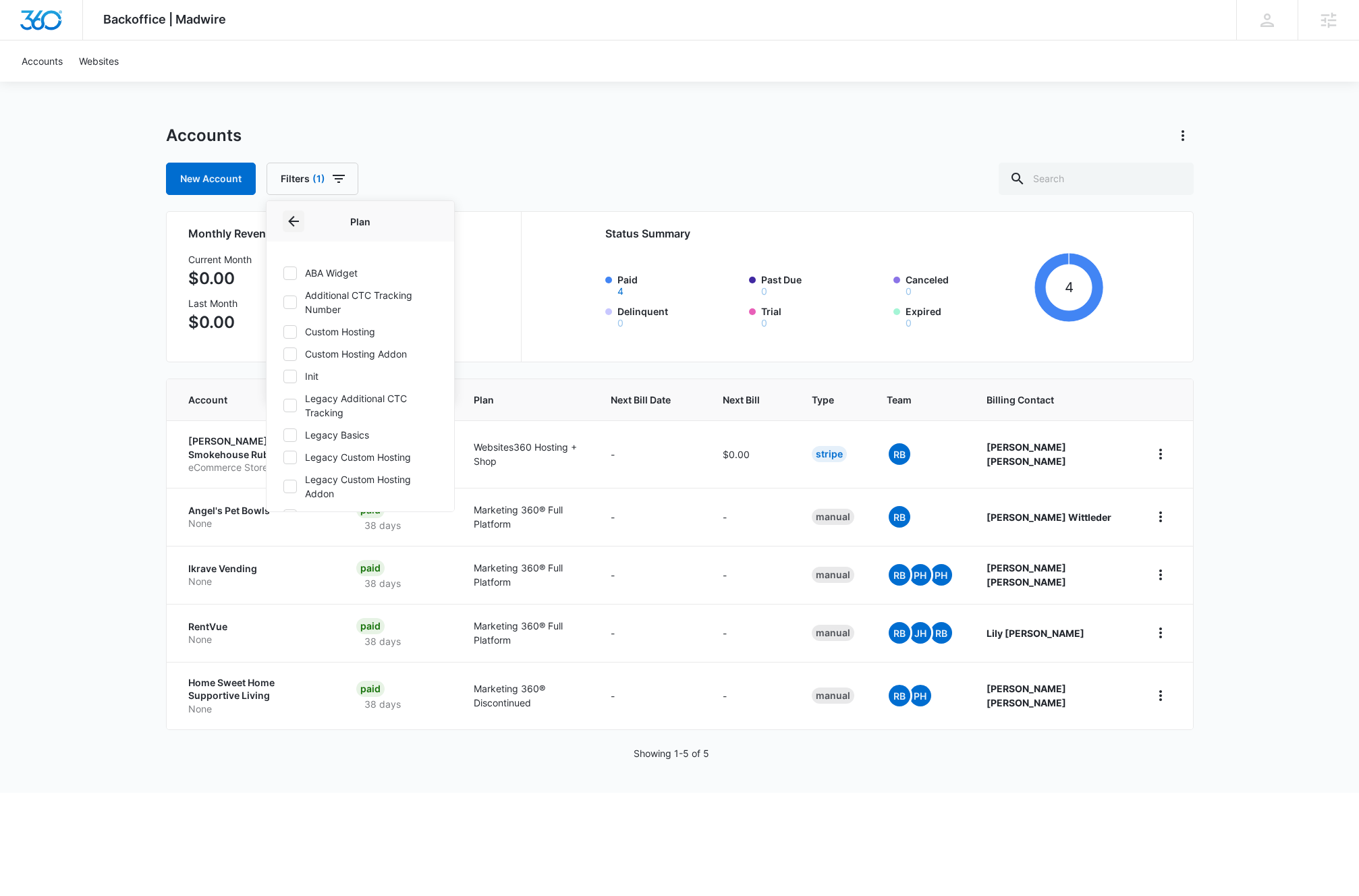
drag, startPoint x: 299, startPoint y: 210, endPoint x: 291, endPoint y: 217, distance: 10.6
click at [299, 210] on div "Plan" at bounding box center [360, 221] width 187 height 40
click at [297, 224] on icon "Back" at bounding box center [293, 221] width 17 height 17
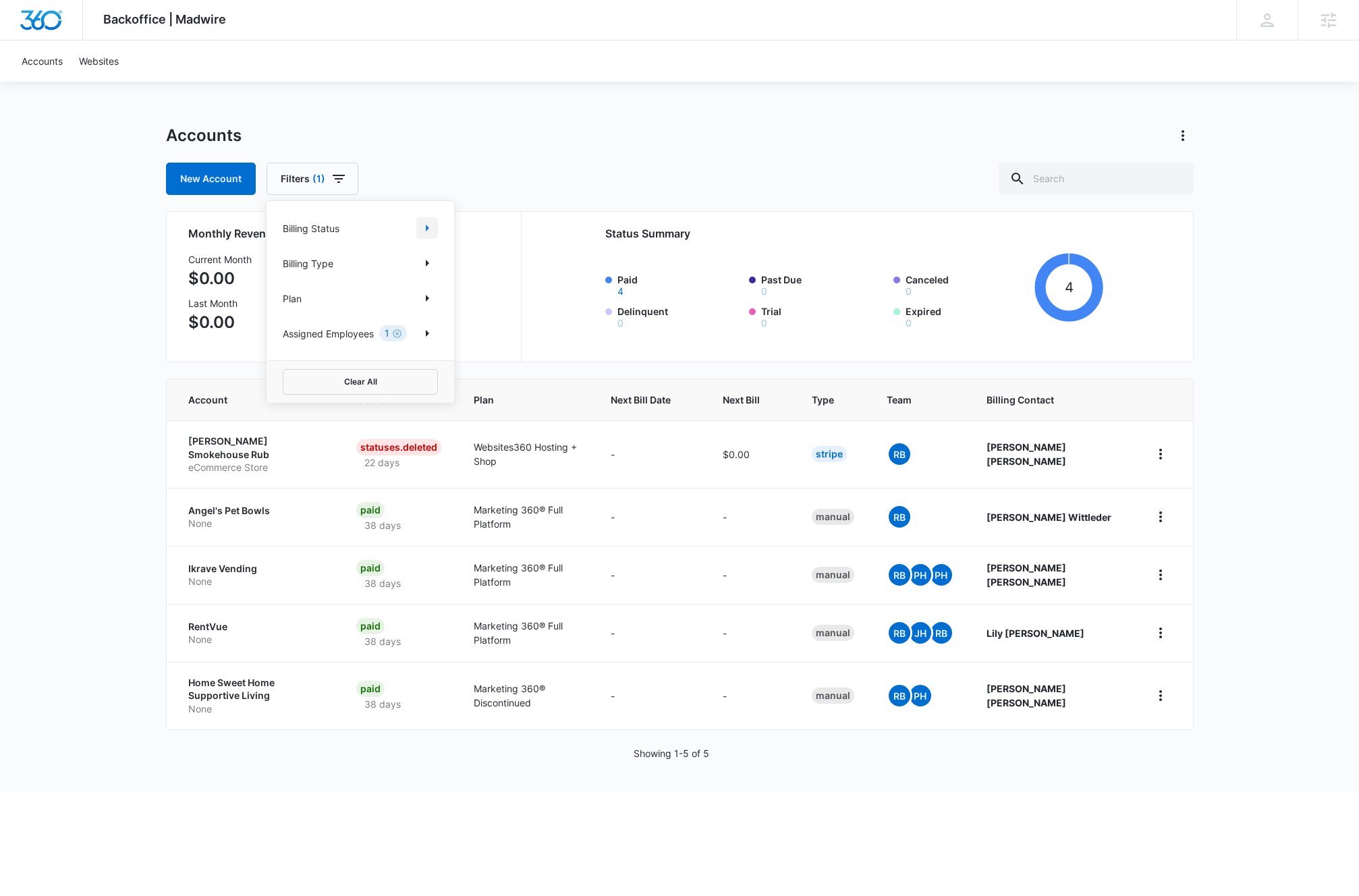
click at [419, 218] on button "Show Billing Status filters" at bounding box center [427, 228] width 22 height 22
click at [292, 319] on icon at bounding box center [289, 318] width 12 height 12
click at [284, 318] on input "Canceled" at bounding box center [283, 317] width 1 height 1
checkbox input "true"
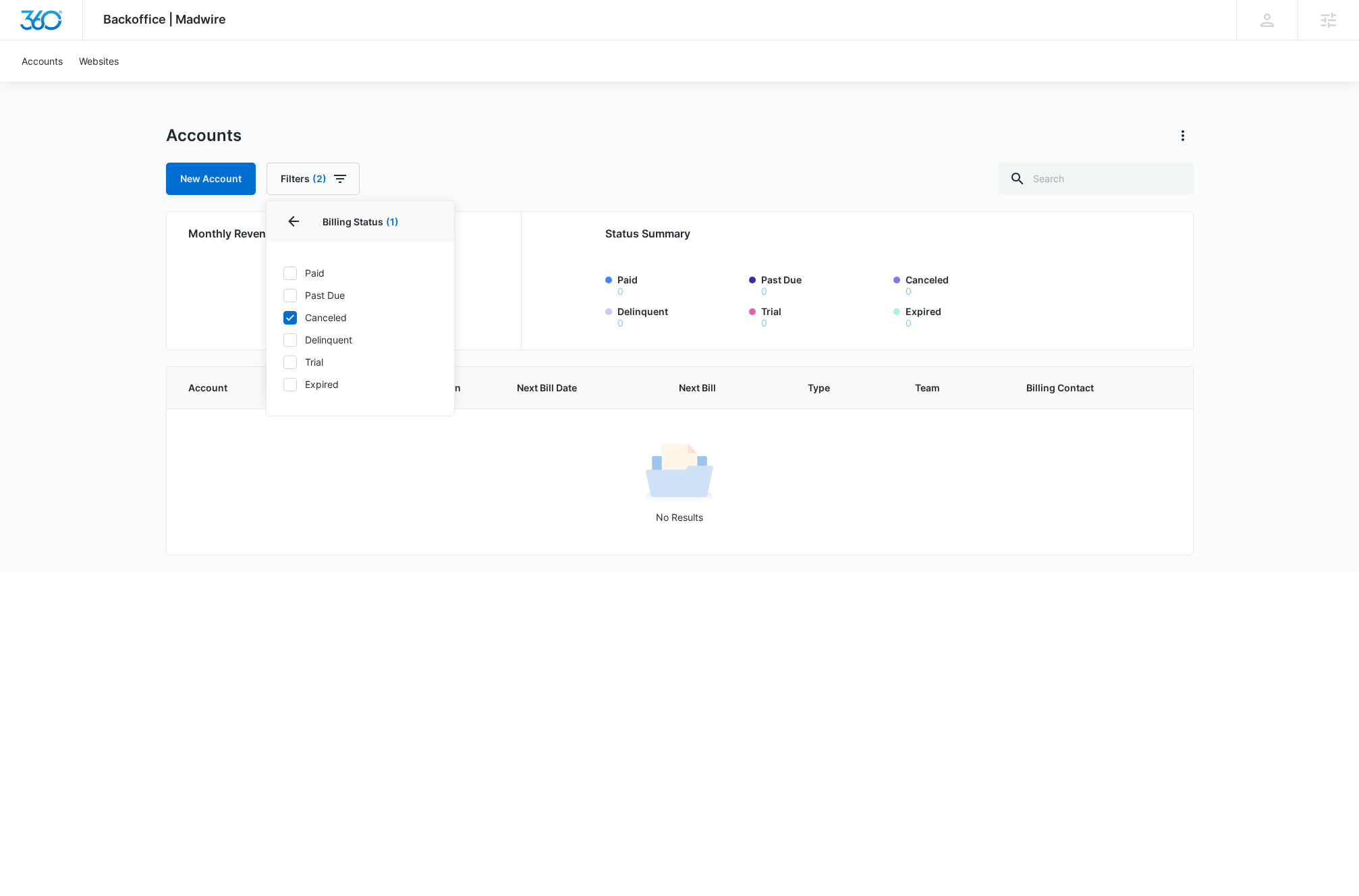
click at [104, 382] on div "Backoffice | Madwire Apps Settings [PERSON_NAME] Bullinger [EMAIL_ADDRESS][PERS…" at bounding box center [679, 286] width 1359 height 571
click at [183, 180] on link "New Account" at bounding box center [210, 179] width 89 height 32
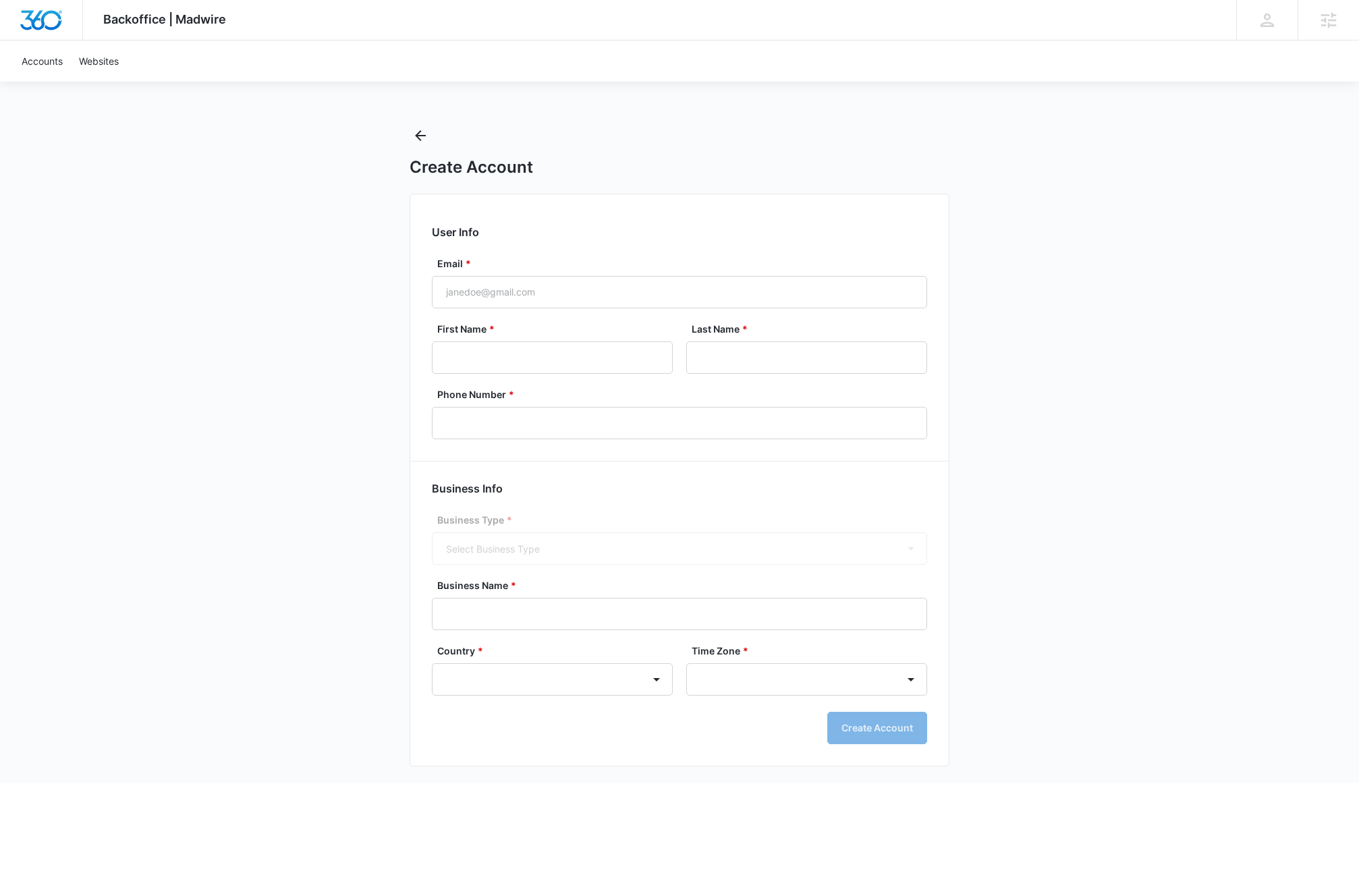
select select "US"
select select "America/[GEOGRAPHIC_DATA]"
click at [433, 127] on div "Create Account" at bounding box center [679, 151] width 540 height 53
drag, startPoint x: 429, startPoint y: 132, endPoint x: 411, endPoint y: 135, distance: 18.2
click at [429, 132] on button "Back" at bounding box center [420, 135] width 22 height 22
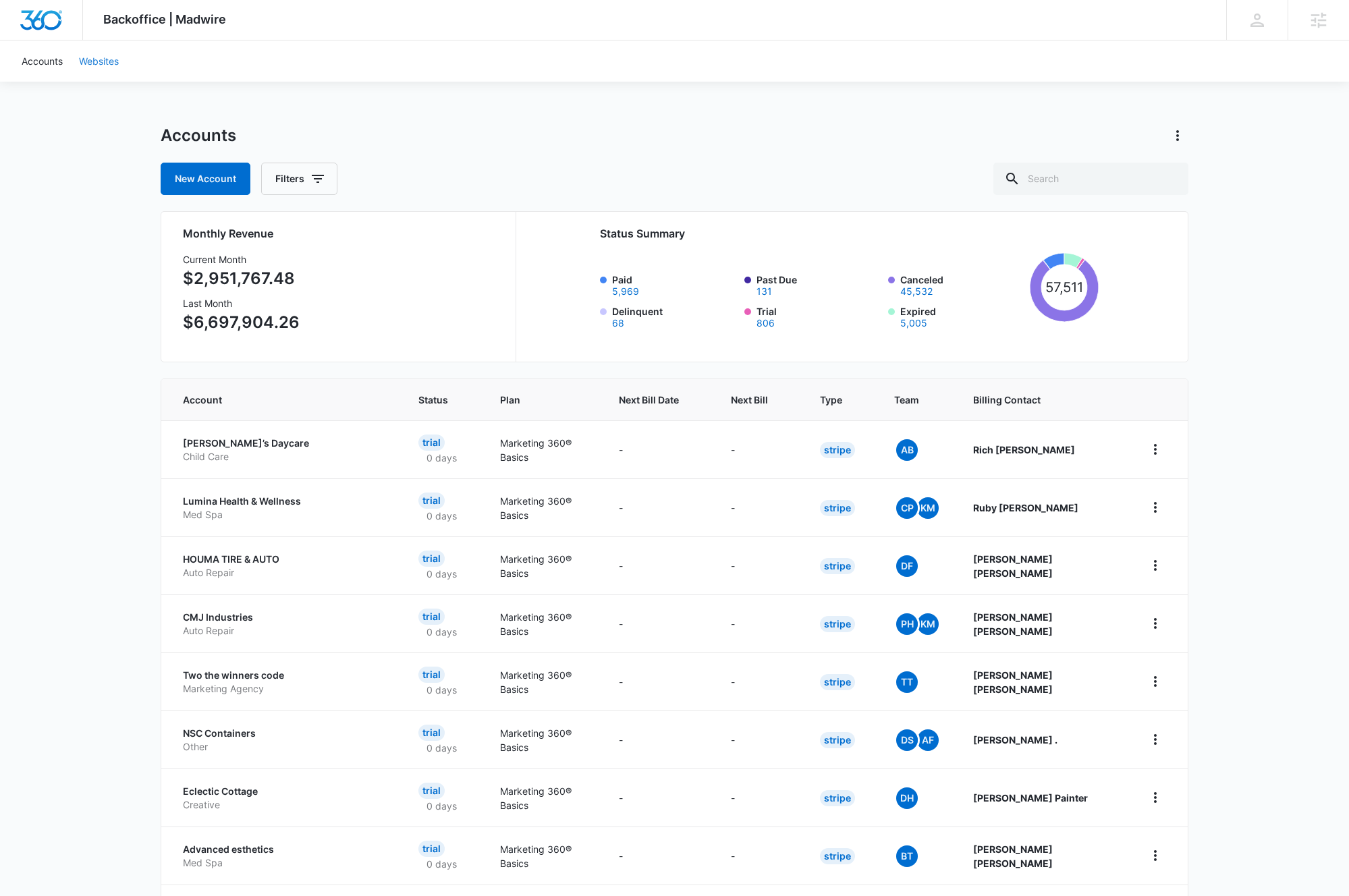
click at [100, 66] on link "Websites" at bounding box center [98, 61] width 56 height 41
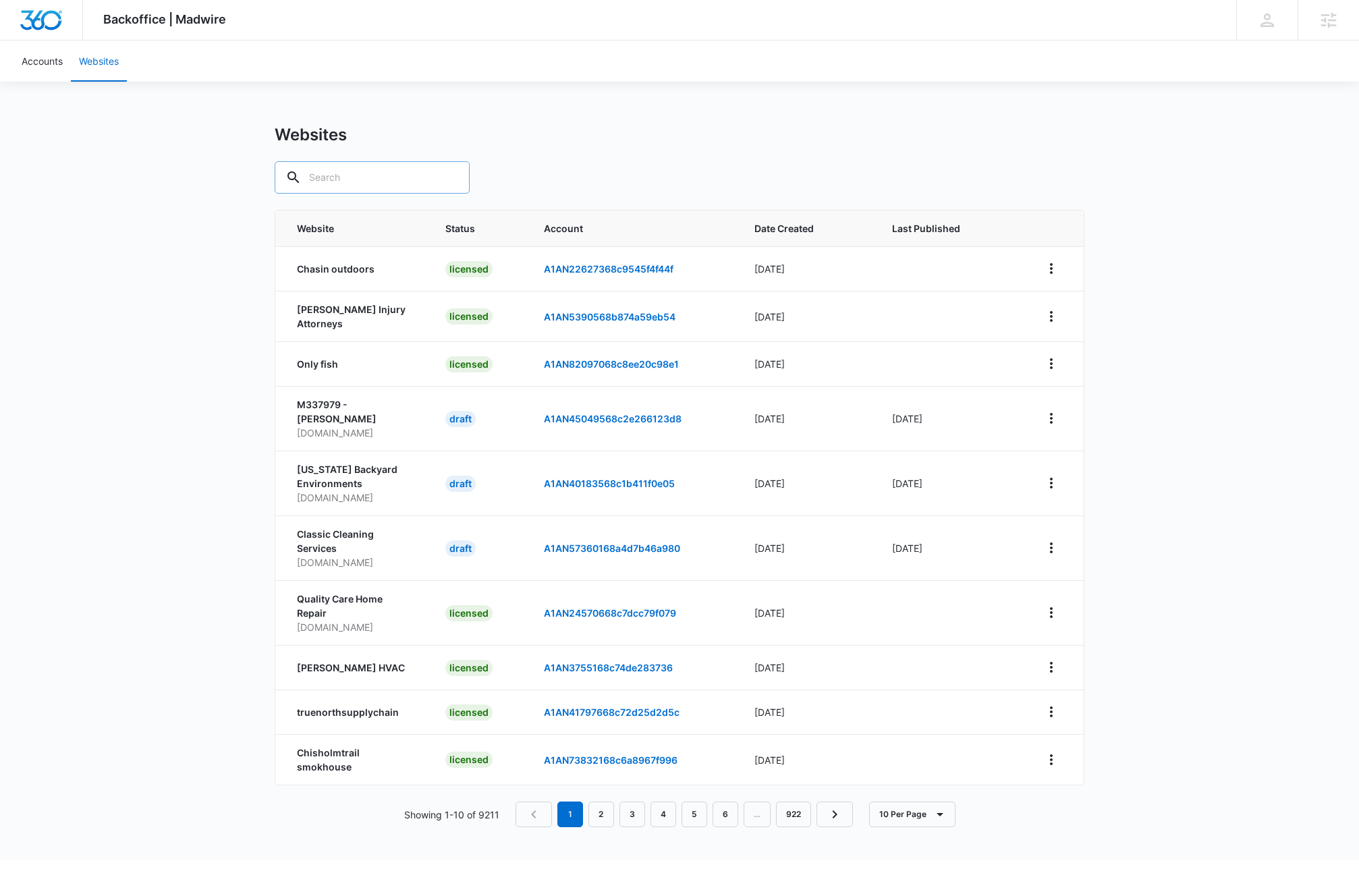
click at [353, 175] on input "text" at bounding box center [372, 177] width 195 height 32
type input "day care"
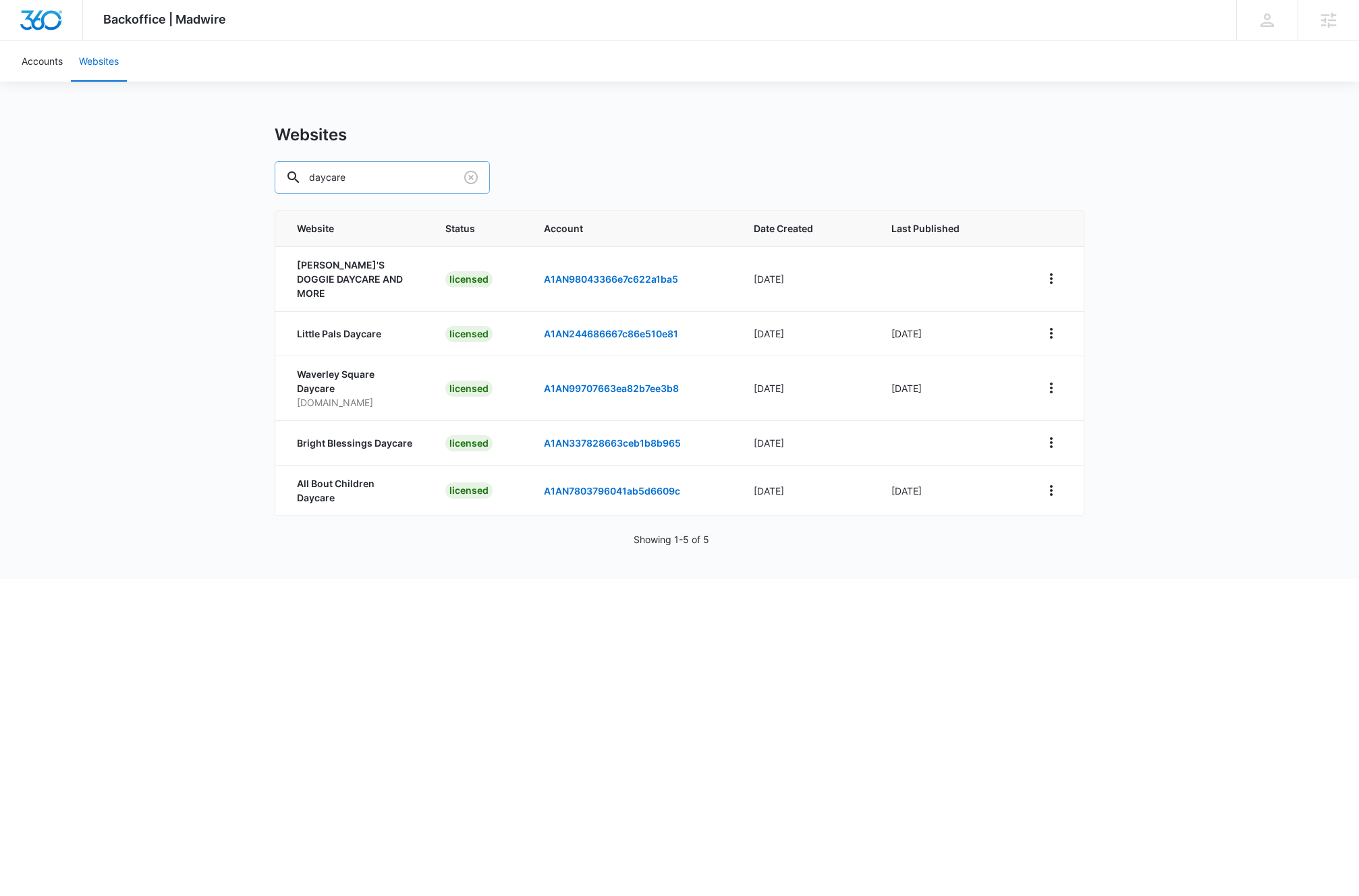
click at [349, 176] on input "daycare" at bounding box center [382, 177] width 215 height 32
type input "Child care"
